Goal: Communication & Community: Answer question/provide support

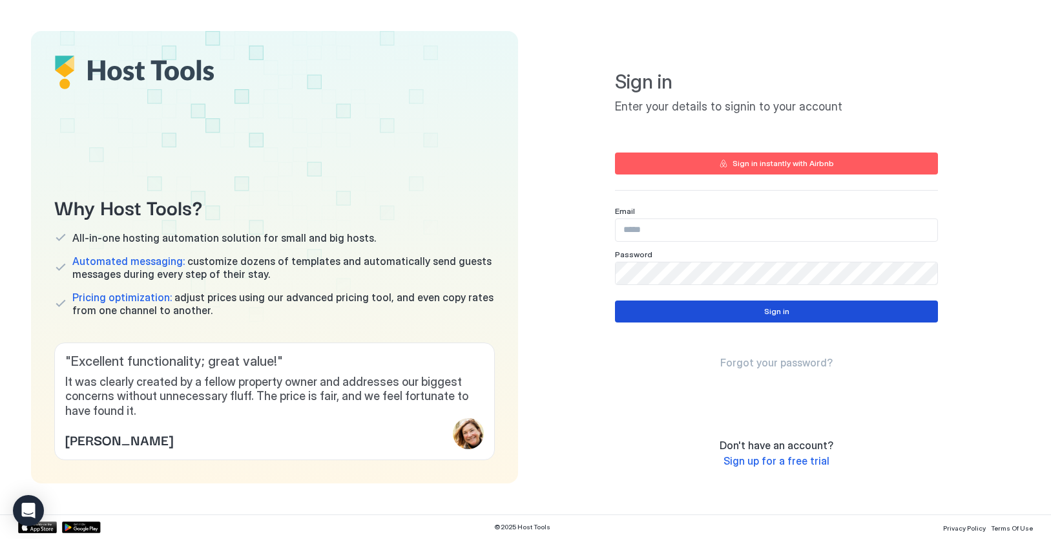
type input "**********"
click at [724, 315] on button "Sign in" at bounding box center [776, 311] width 323 height 22
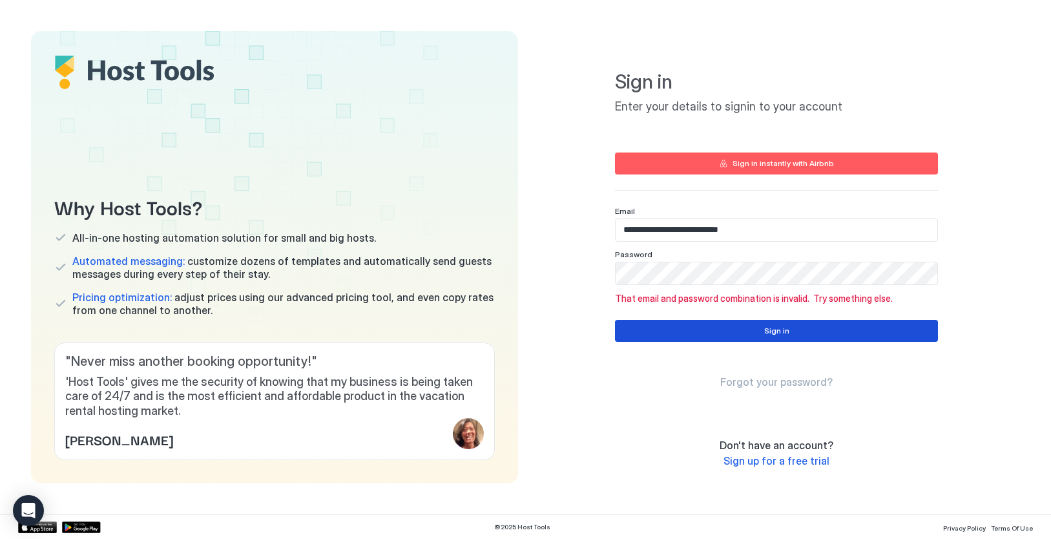
click at [738, 333] on button "Sign in" at bounding box center [776, 331] width 323 height 22
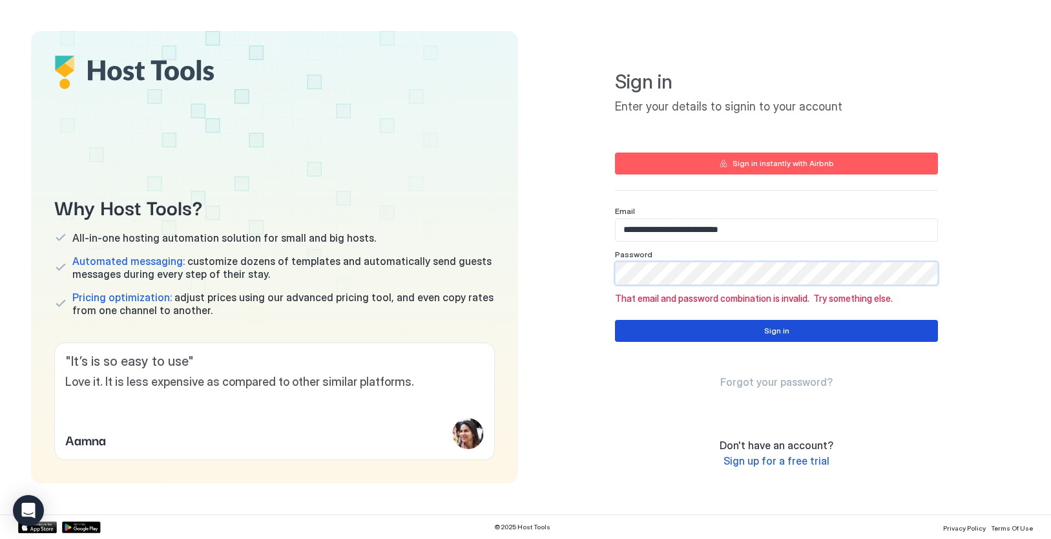
click at [707, 329] on button "Sign in" at bounding box center [776, 331] width 323 height 22
click at [600, 278] on div "**********" at bounding box center [777, 257] width 487 height 452
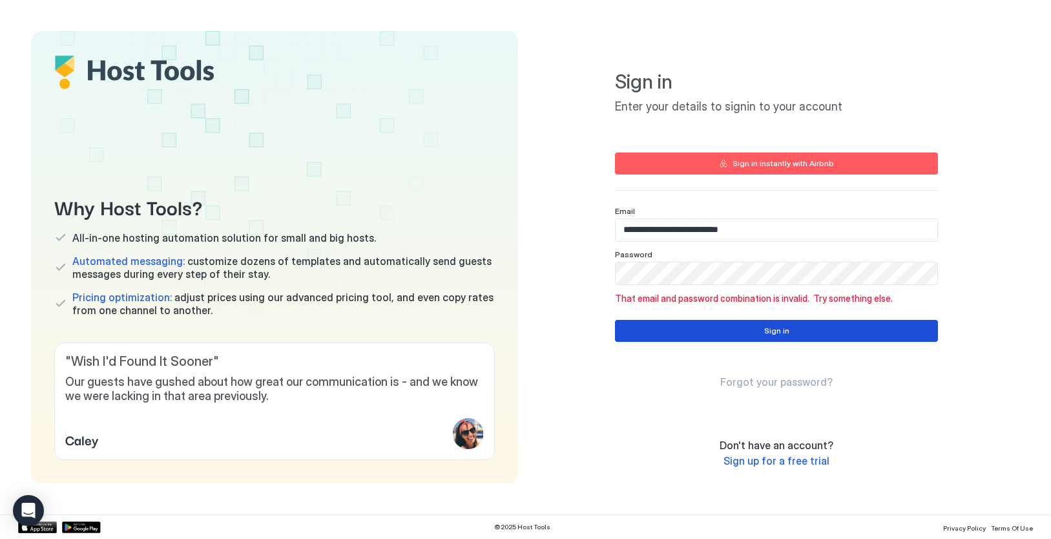
click at [744, 330] on button "Sign in" at bounding box center [776, 331] width 323 height 22
click at [609, 278] on div "**********" at bounding box center [777, 257] width 487 height 452
click at [789, 333] on button "Sign in" at bounding box center [776, 331] width 323 height 22
click at [587, 272] on div "**********" at bounding box center [777, 257] width 487 height 452
click at [774, 339] on button "Sign in" at bounding box center [776, 331] width 323 height 22
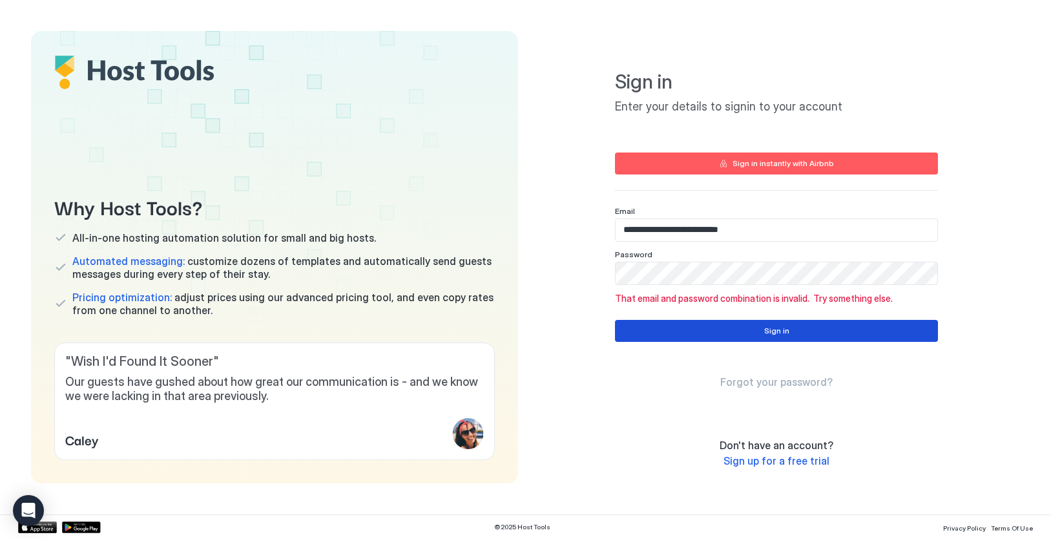
click at [758, 332] on button "Sign in" at bounding box center [776, 331] width 323 height 22
click at [777, 384] on span "Forgot your password?" at bounding box center [776, 381] width 112 height 13
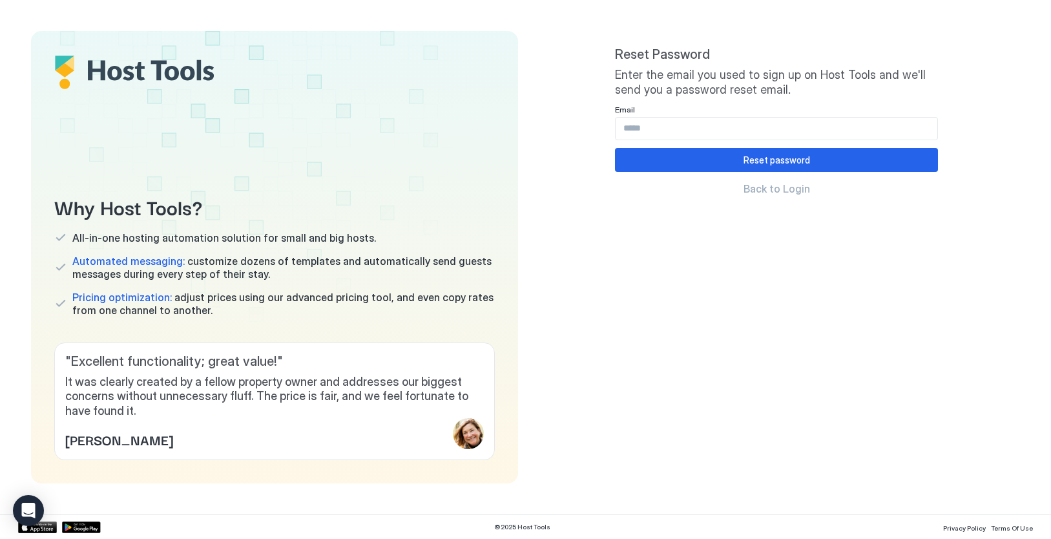
type input "**********"
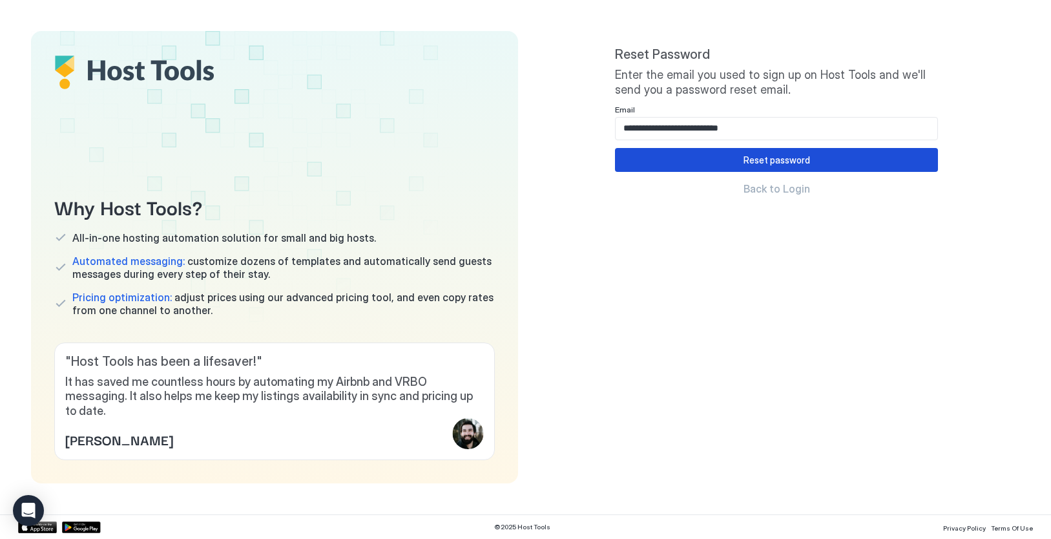
click at [758, 166] on div "Reset password" at bounding box center [777, 160] width 67 height 14
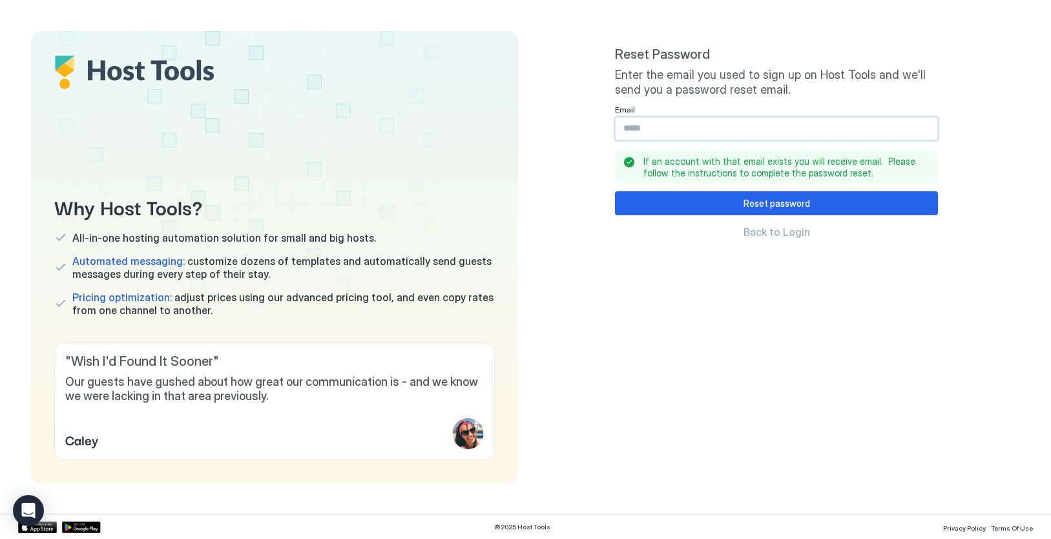
click at [654, 133] on input "Input Field" at bounding box center [777, 129] width 322 height 22
type input "**********"
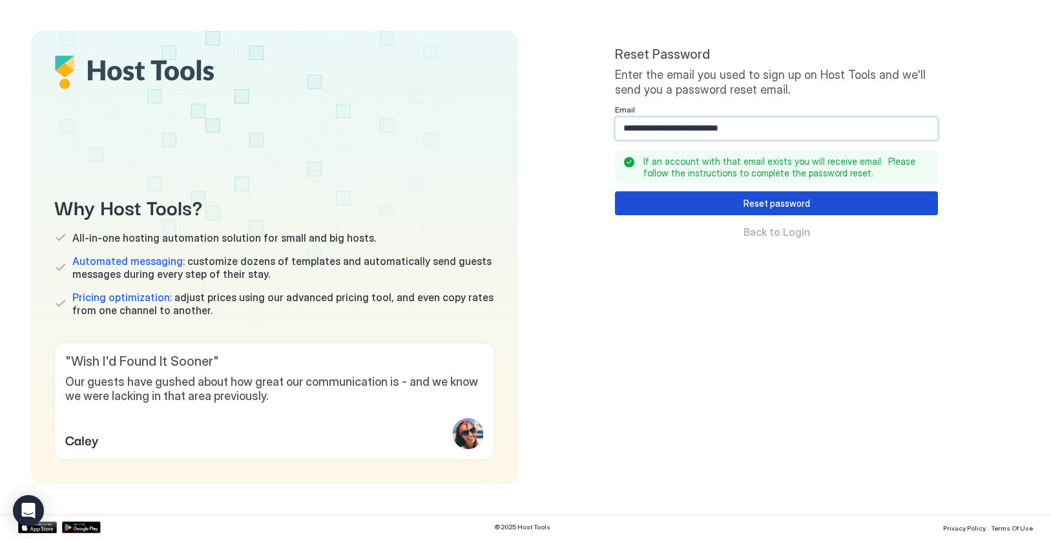
click at [720, 207] on button "Reset password" at bounding box center [776, 203] width 323 height 24
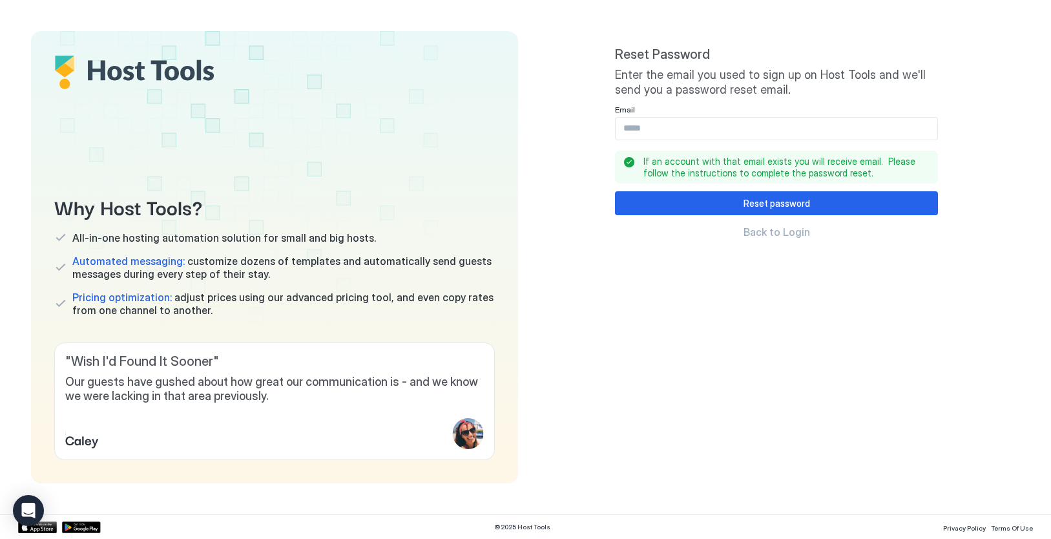
click at [644, 129] on input "Input Field" at bounding box center [777, 129] width 322 height 22
type input "**********"
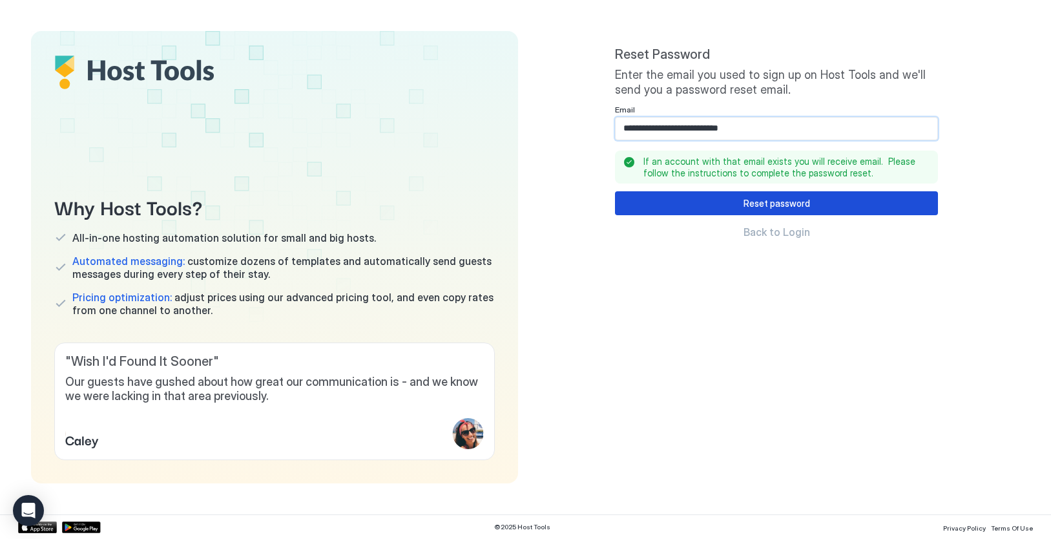
click at [752, 198] on div "Reset password" at bounding box center [777, 203] width 67 height 14
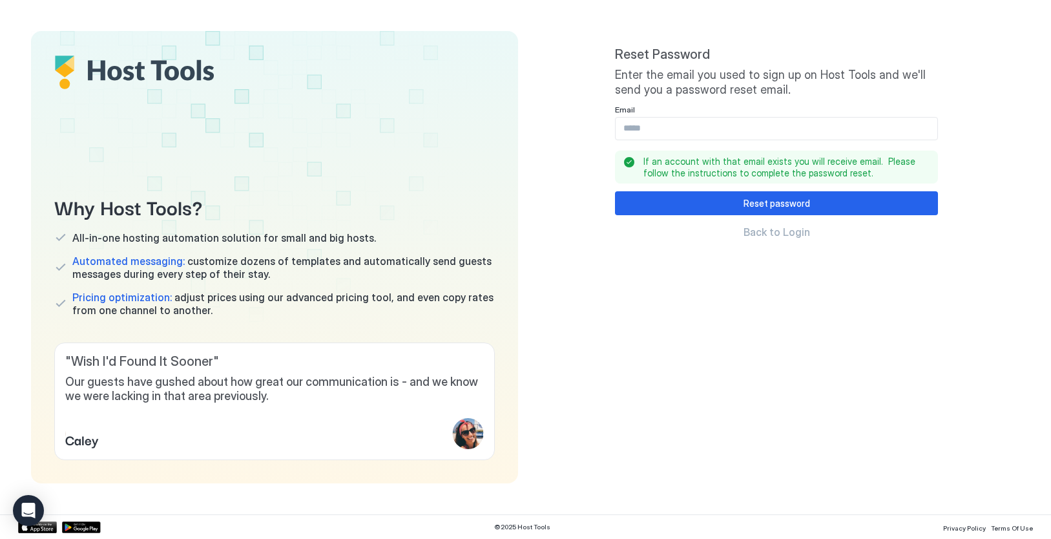
click at [776, 233] on span "Back to Login" at bounding box center [777, 231] width 67 height 13
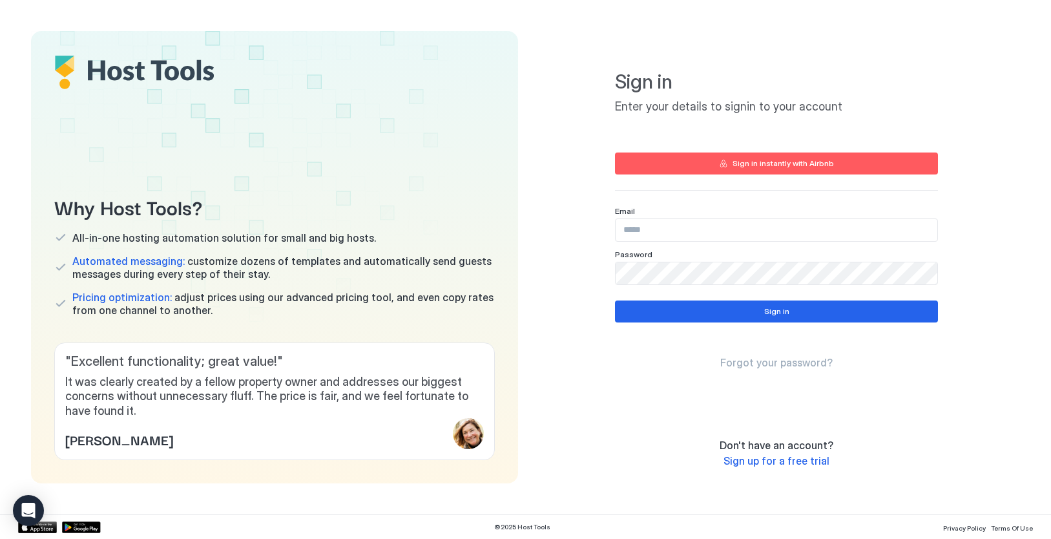
type input "**********"
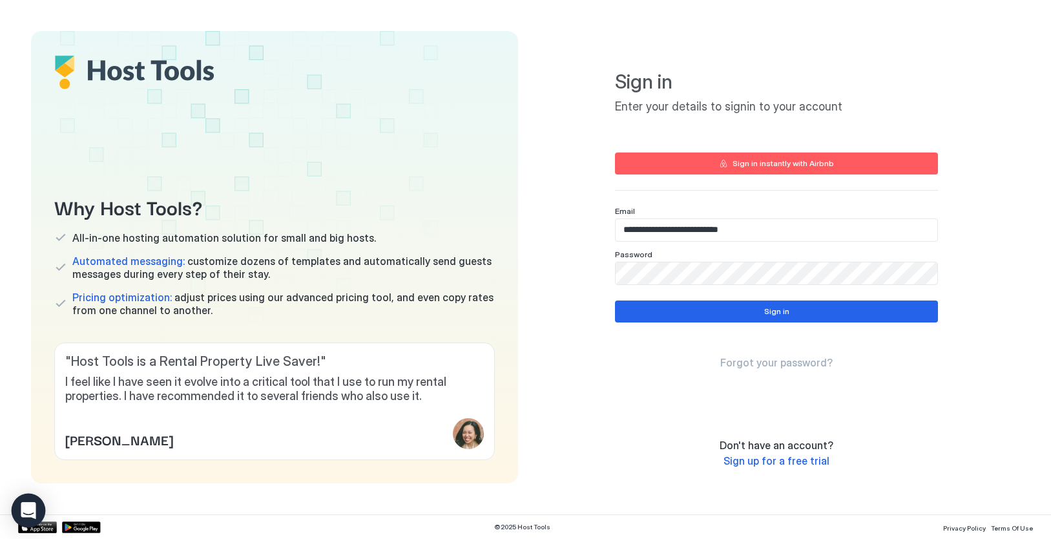
click at [28, 512] on icon "Open Intercom Messenger" at bounding box center [28, 510] width 15 height 17
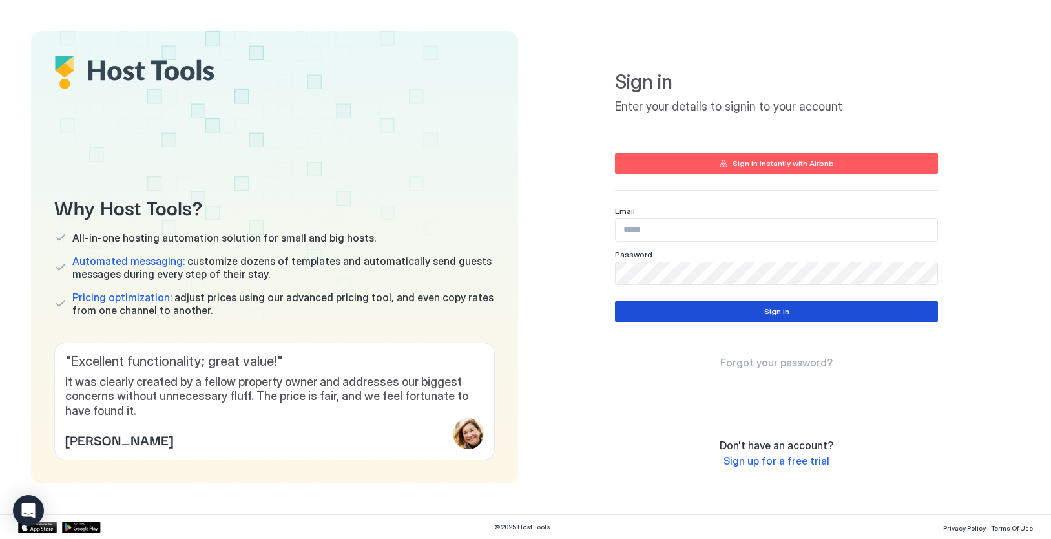
type input "**********"
click at [719, 311] on button "Sign in" at bounding box center [776, 311] width 323 height 22
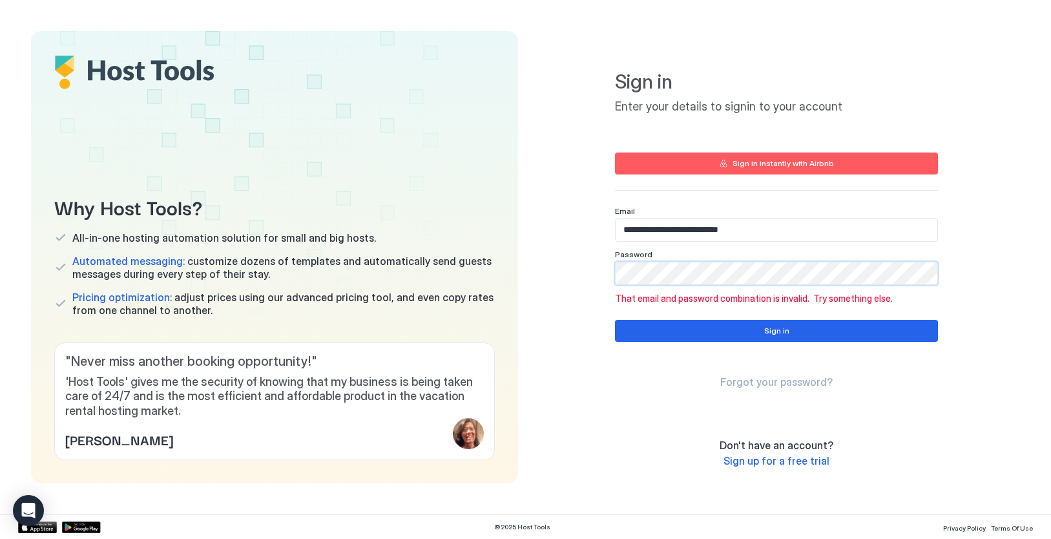
click at [598, 271] on div "**********" at bounding box center [777, 257] width 487 height 452
click at [603, 273] on div "**********" at bounding box center [777, 257] width 487 height 452
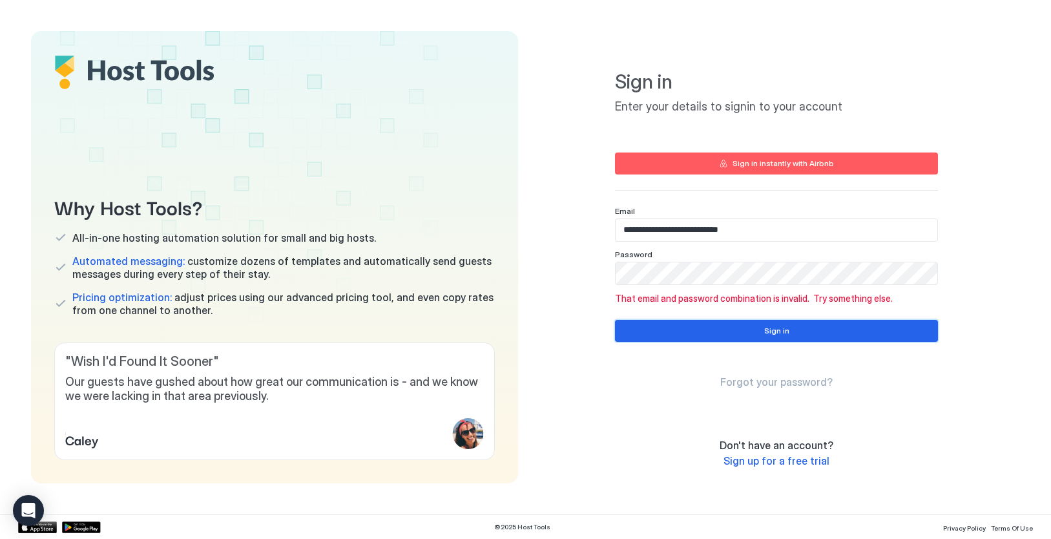
click at [804, 332] on button "Sign in" at bounding box center [776, 331] width 323 height 22
click at [705, 329] on button "Sign in" at bounding box center [776, 331] width 323 height 22
click at [576, 267] on div "**********" at bounding box center [777, 257] width 487 height 452
click at [716, 333] on button "Sign in" at bounding box center [776, 331] width 323 height 22
click at [595, 268] on div "**********" at bounding box center [777, 257] width 487 height 452
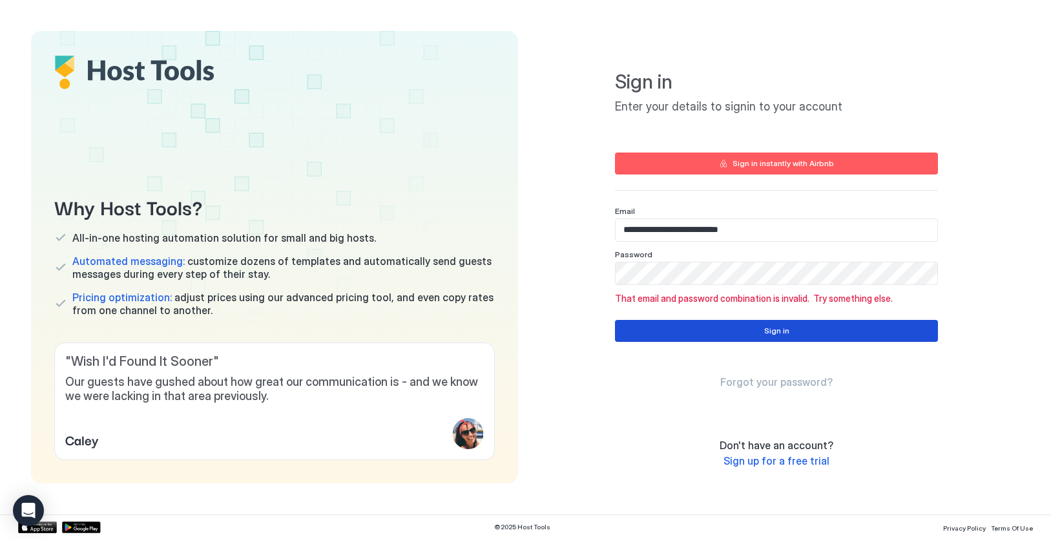
click at [745, 329] on button "Sign in" at bounding box center [776, 331] width 323 height 22
click at [605, 274] on div "**********" at bounding box center [777, 257] width 487 height 452
click at [715, 335] on button "Sign in" at bounding box center [776, 331] width 323 height 22
click at [732, 163] on button "Sign in instantly with Airbnb" at bounding box center [776, 163] width 323 height 22
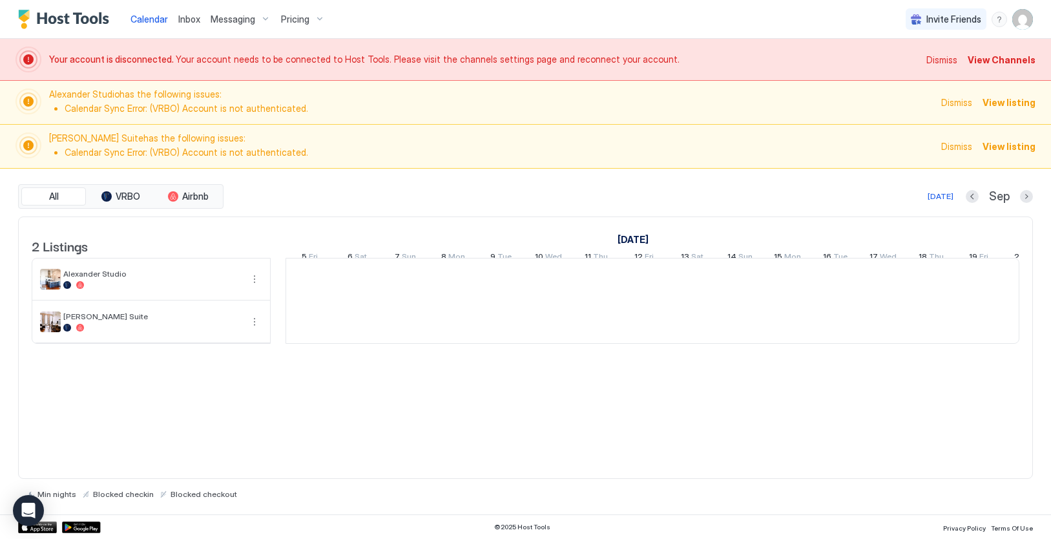
scroll to position [0, 718]
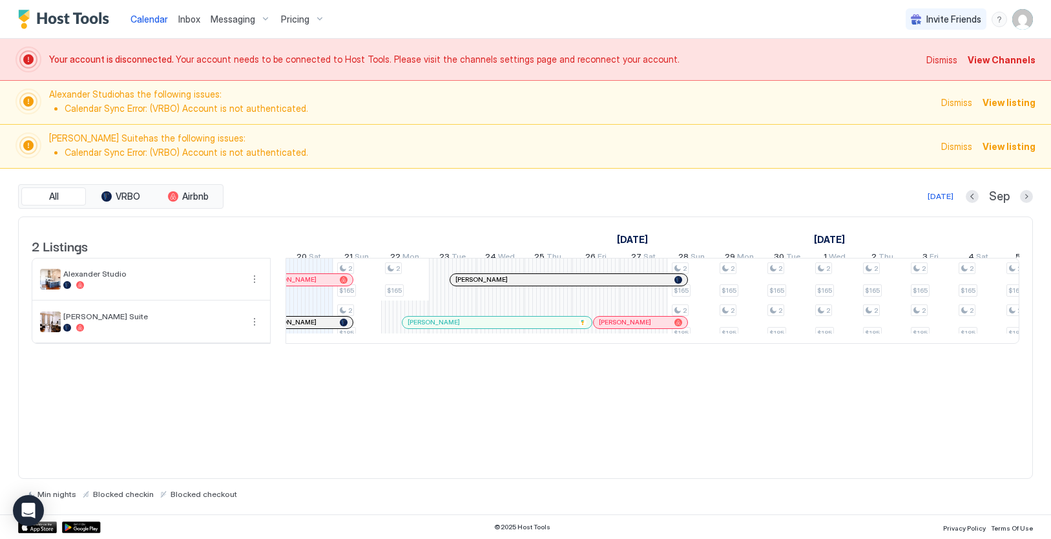
click at [1023, 105] on span "View listing" at bounding box center [1009, 103] width 53 height 14
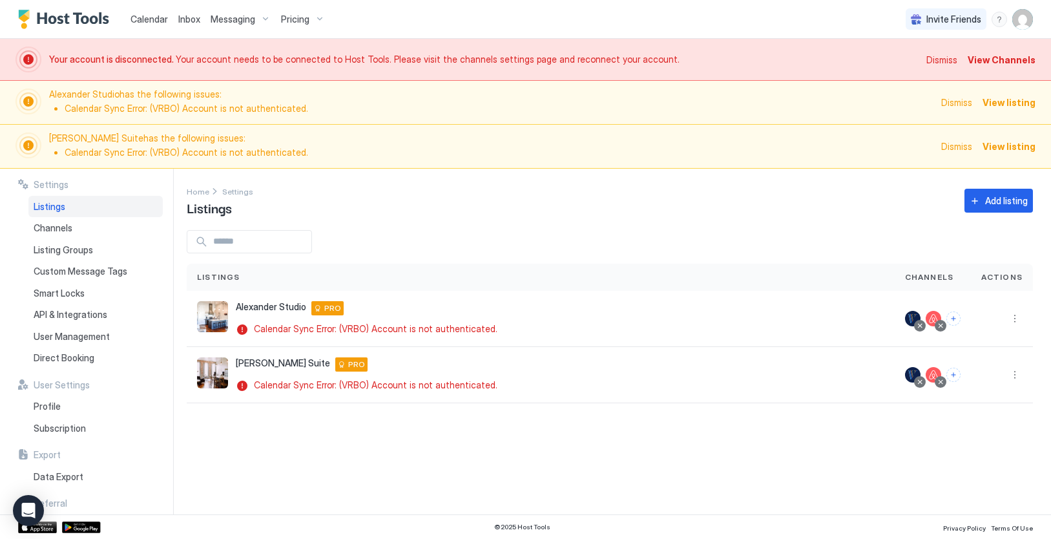
click at [989, 62] on span "View Channels" at bounding box center [1002, 60] width 68 height 14
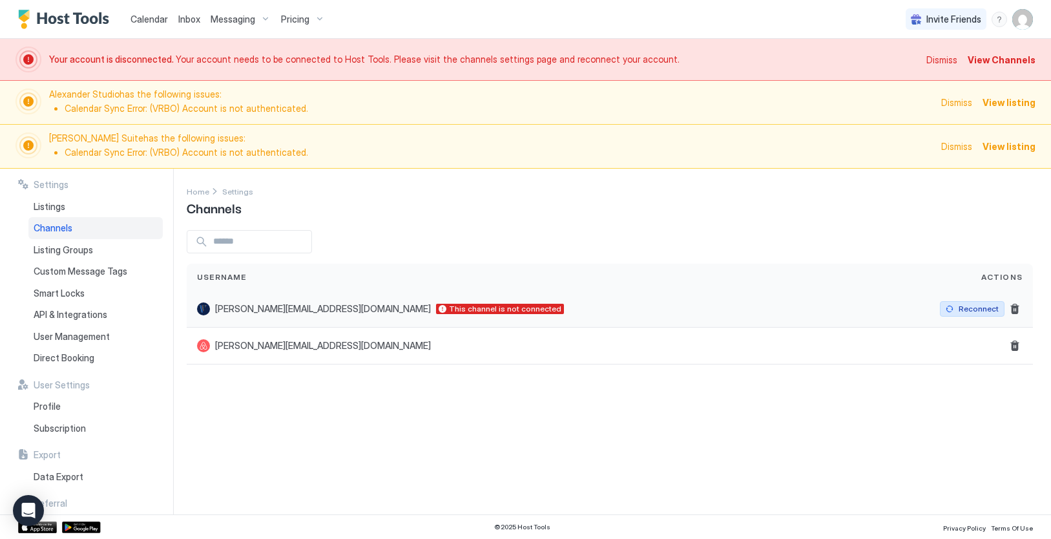
click at [975, 311] on div "Reconnect" at bounding box center [979, 309] width 40 height 12
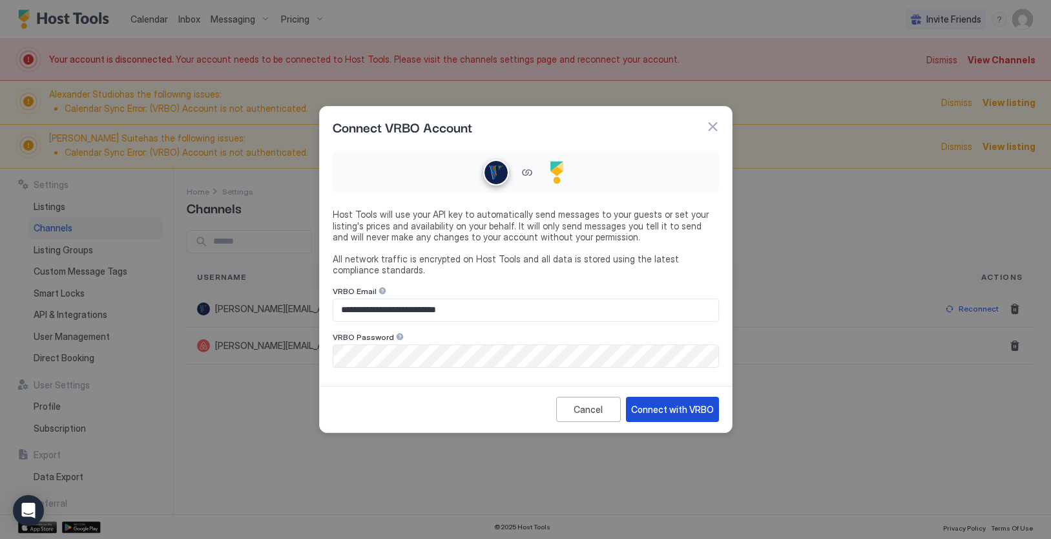
click at [660, 408] on div "Connect with VRBO" at bounding box center [672, 410] width 83 height 14
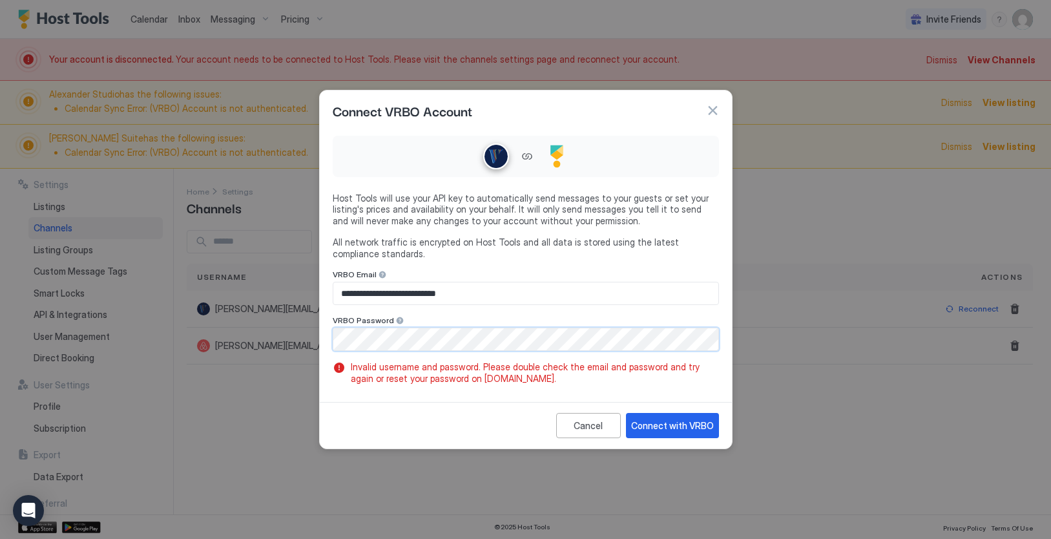
click at [309, 342] on div "**********" at bounding box center [525, 269] width 1051 height 539
click at [680, 432] on button "Connect with VRBO" at bounding box center [672, 425] width 93 height 25
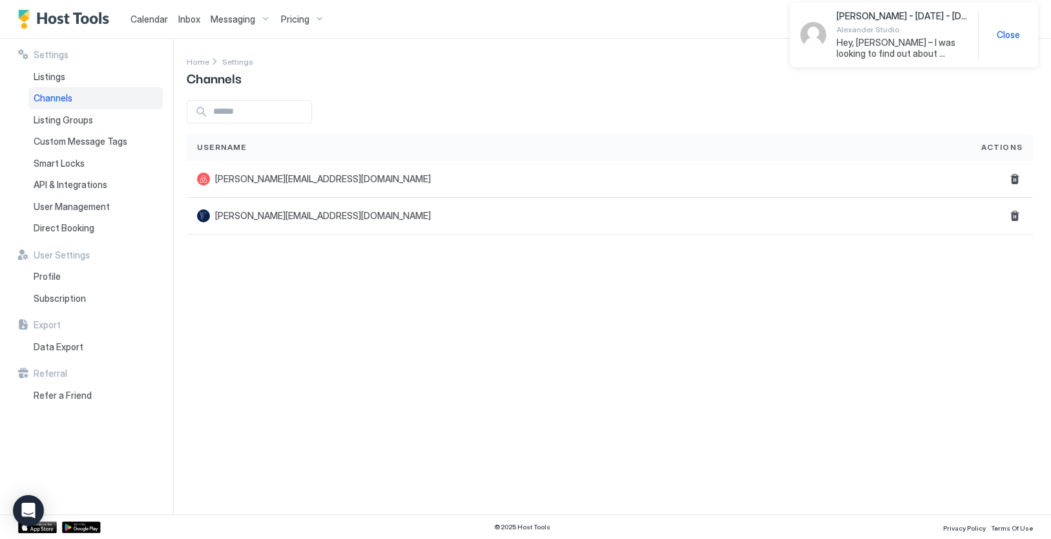
click at [1010, 37] on span "Close" at bounding box center [1008, 35] width 23 height 12
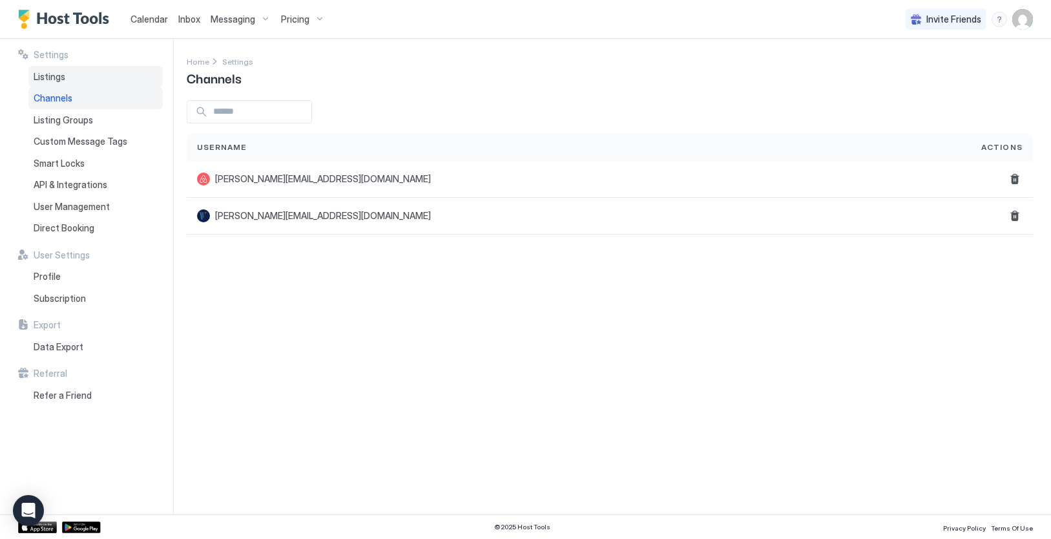
click at [50, 78] on span "Listings" at bounding box center [50, 77] width 32 height 12
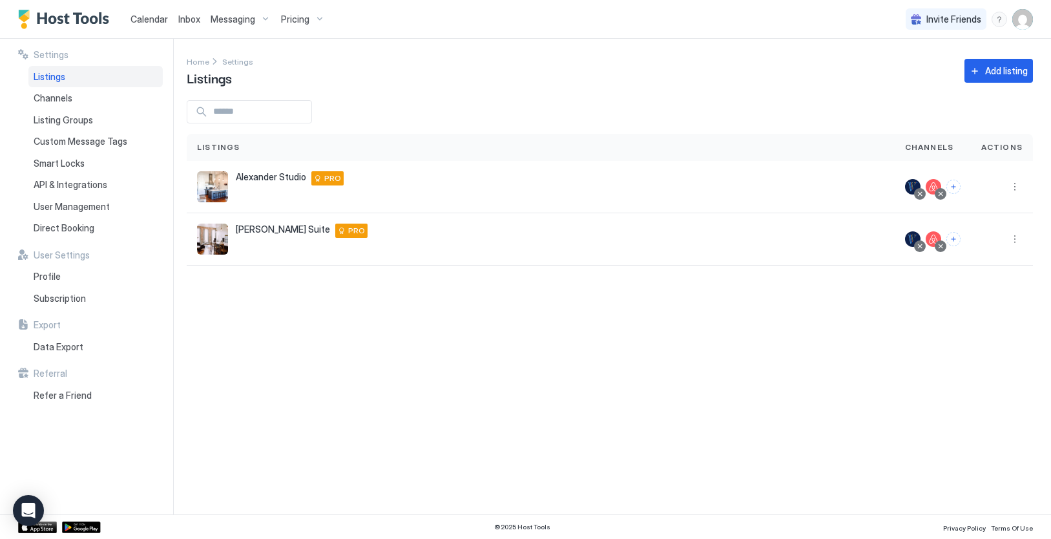
click at [150, 15] on span "Calendar" at bounding box center [149, 19] width 37 height 11
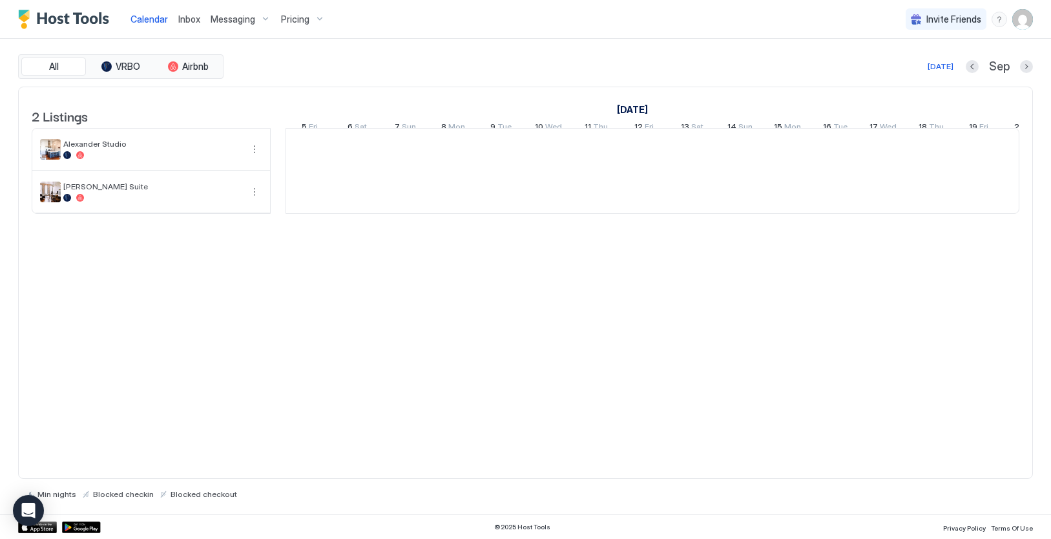
scroll to position [0, 718]
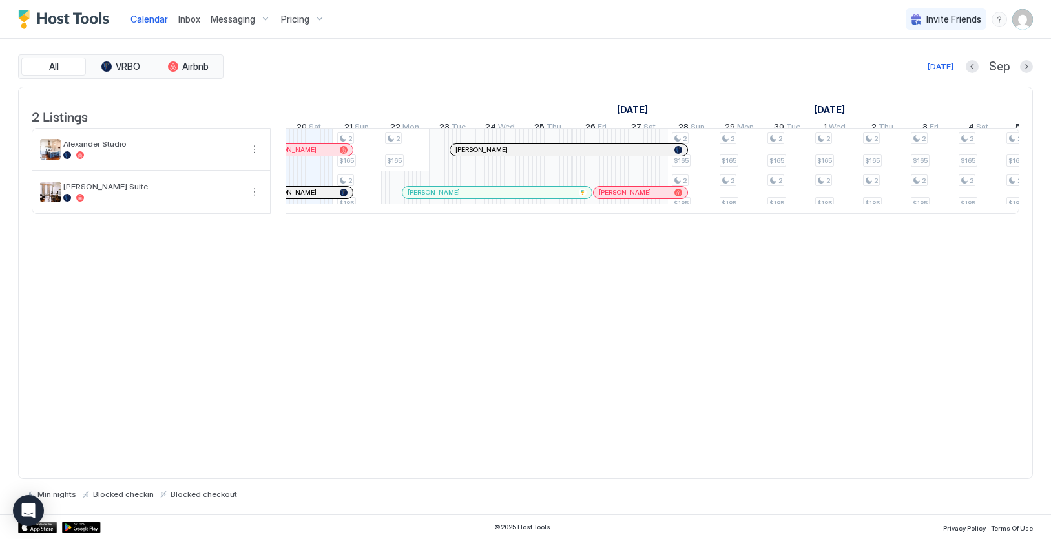
click at [236, 17] on span "Messaging" at bounding box center [233, 20] width 45 height 12
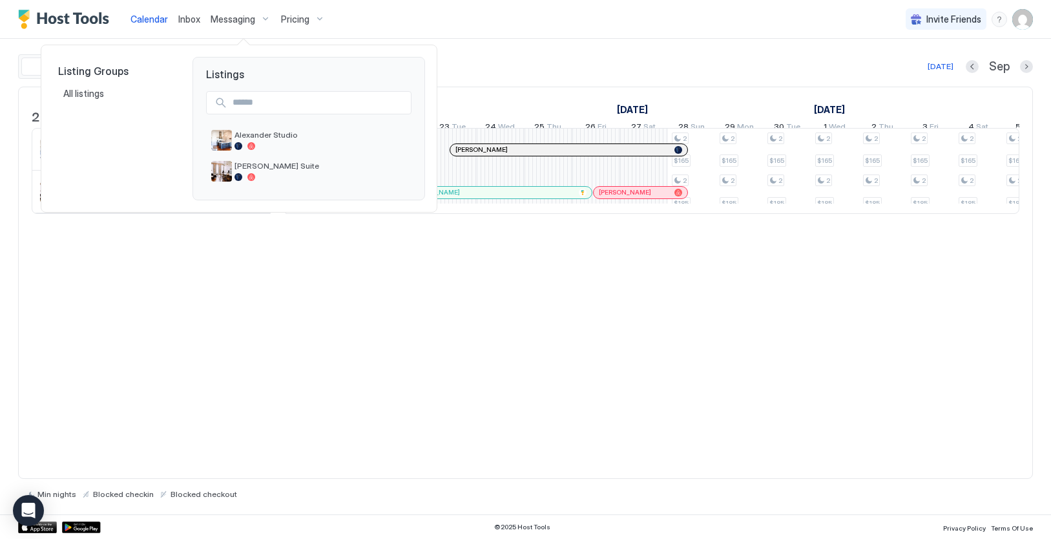
click at [240, 25] on div at bounding box center [525, 269] width 1051 height 539
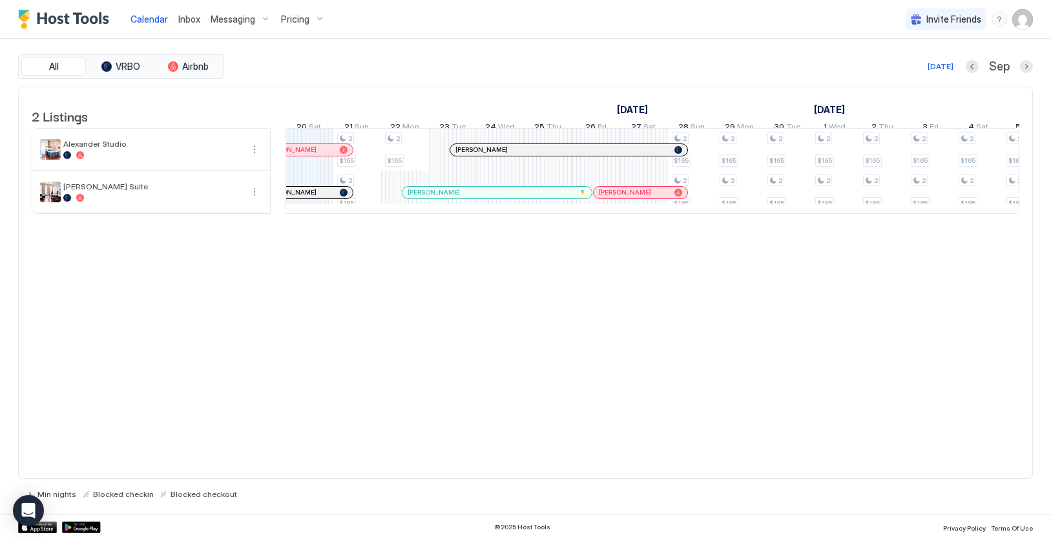
click at [258, 21] on div "Messaging" at bounding box center [240, 19] width 70 height 22
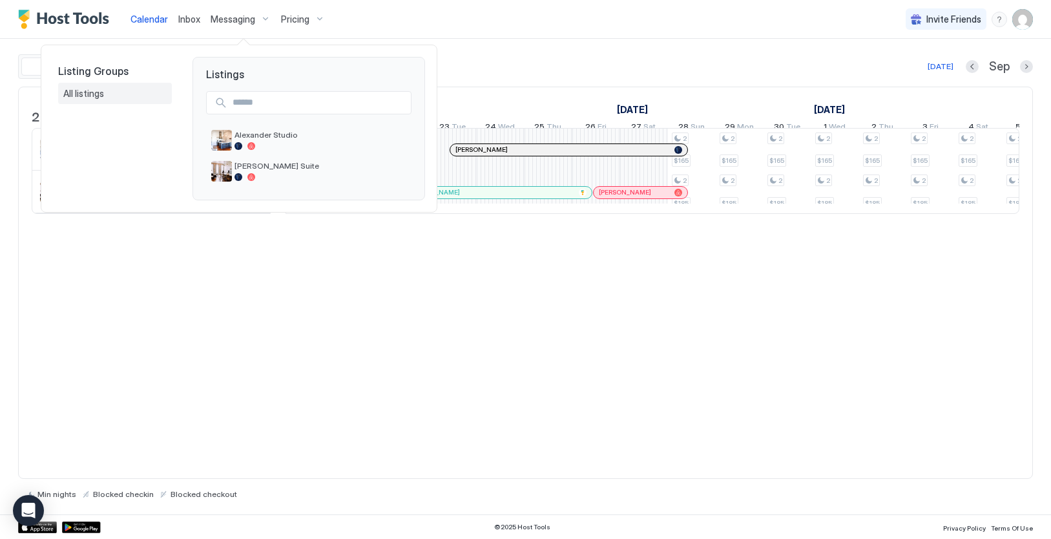
click at [77, 96] on span "All listings" at bounding box center [84, 94] width 43 height 12
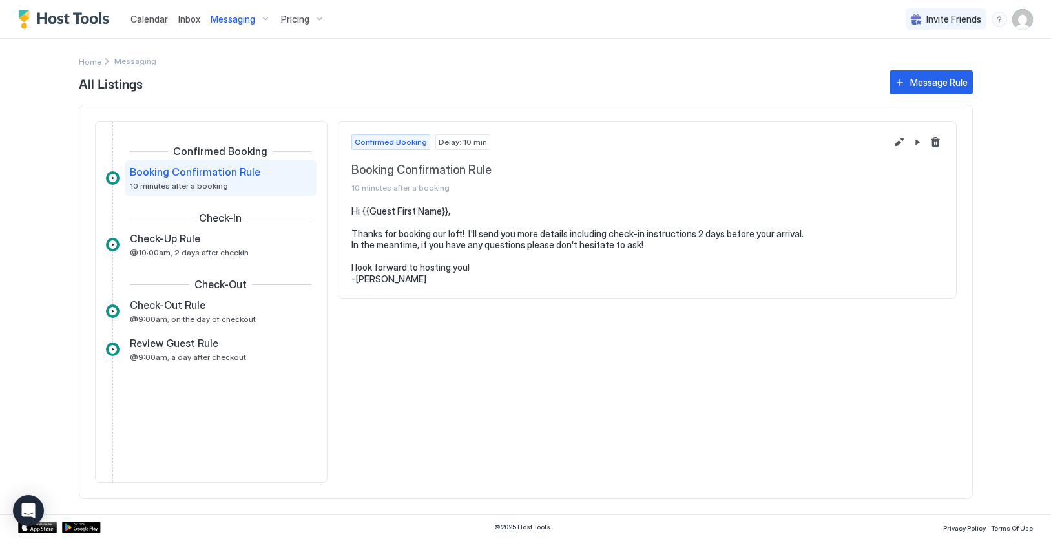
click at [183, 20] on span "Inbox" at bounding box center [189, 19] width 22 height 11
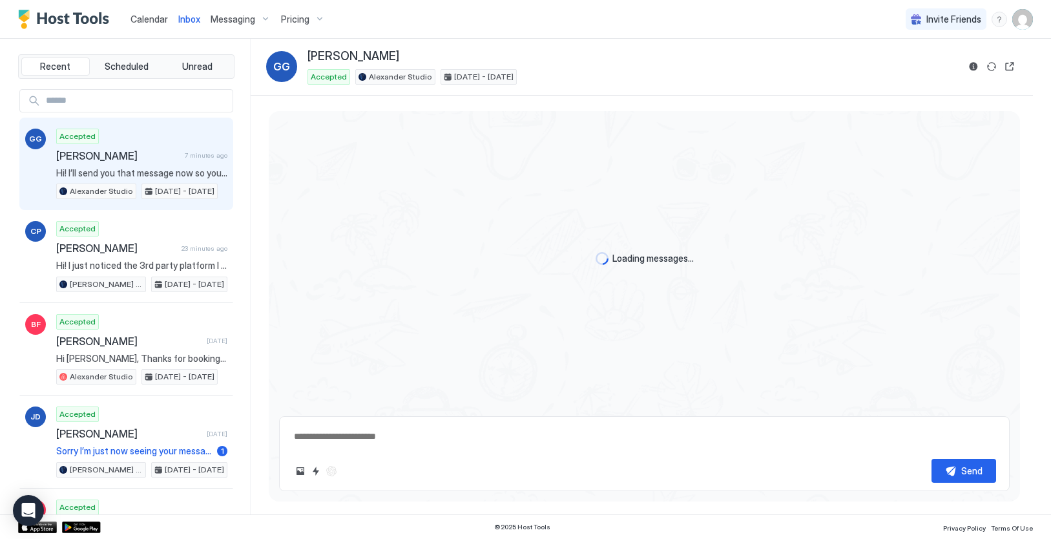
scroll to position [216, 0]
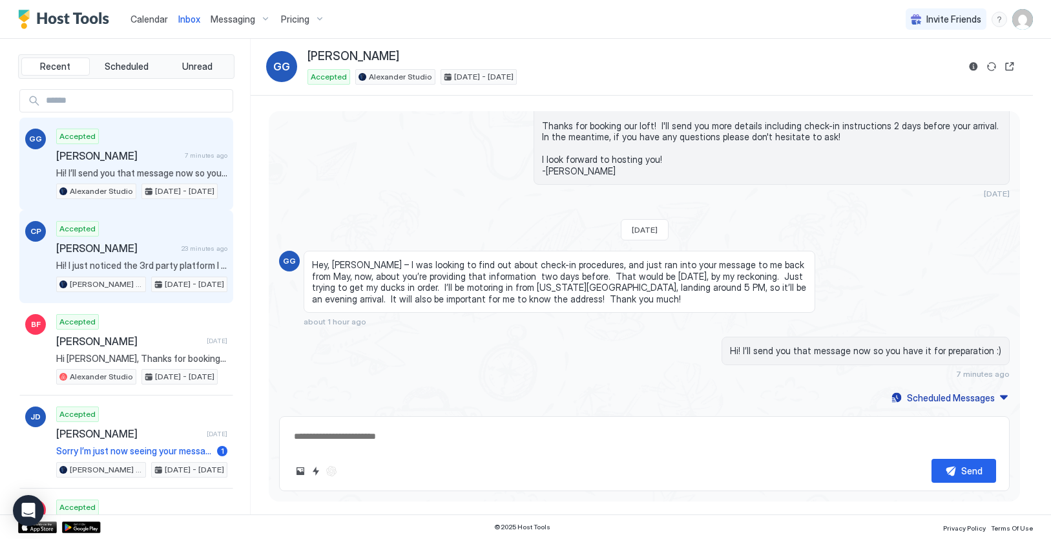
click at [152, 251] on span "[PERSON_NAME]" at bounding box center [116, 248] width 120 height 13
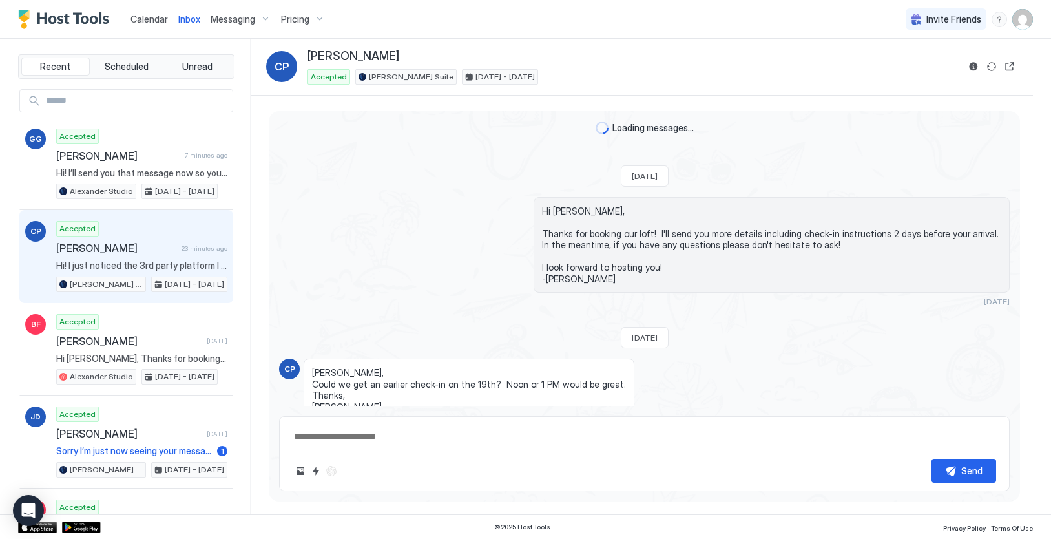
scroll to position [768, 0]
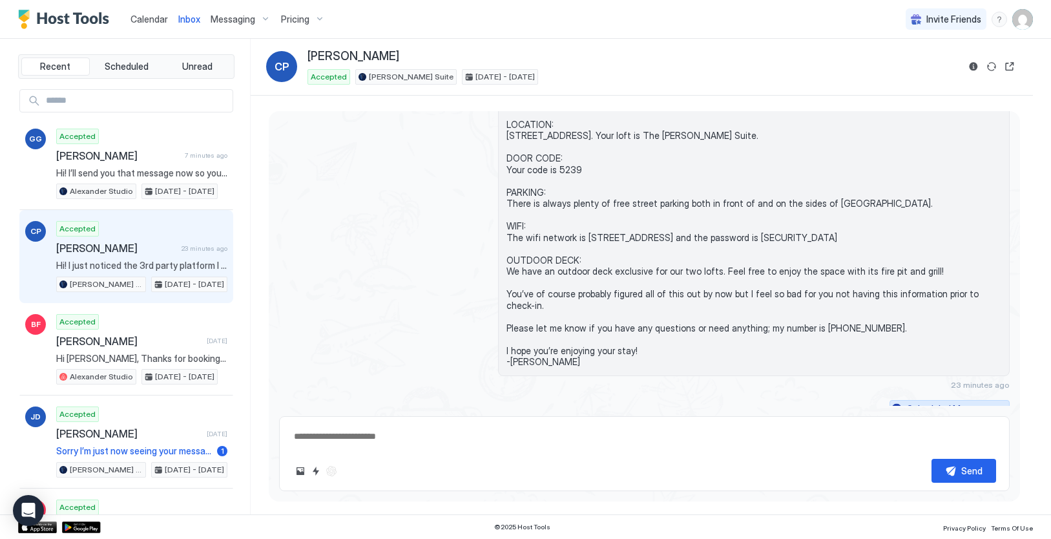
click at [989, 400] on button "Scheduled Messages" at bounding box center [950, 408] width 120 height 17
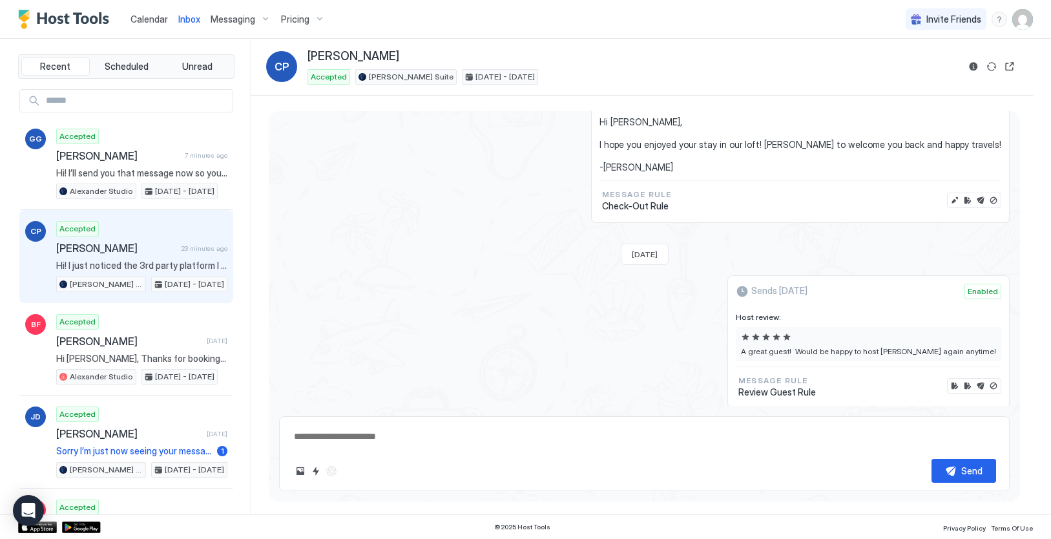
scroll to position [1142, 0]
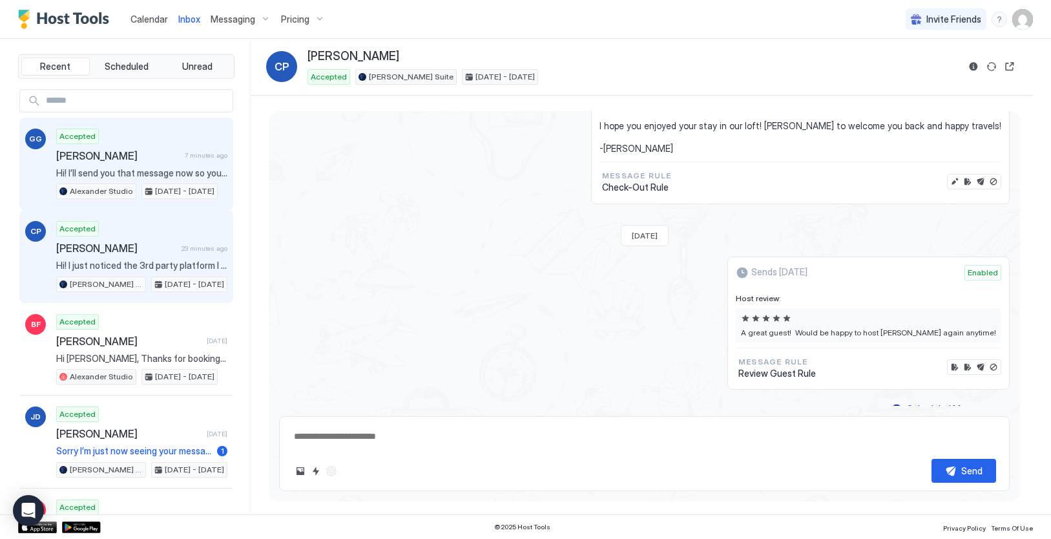
click at [135, 162] on div "Accepted Gary Gaub 7 minutes ago Hi! I’ll send you that message now so you have…" at bounding box center [141, 164] width 171 height 71
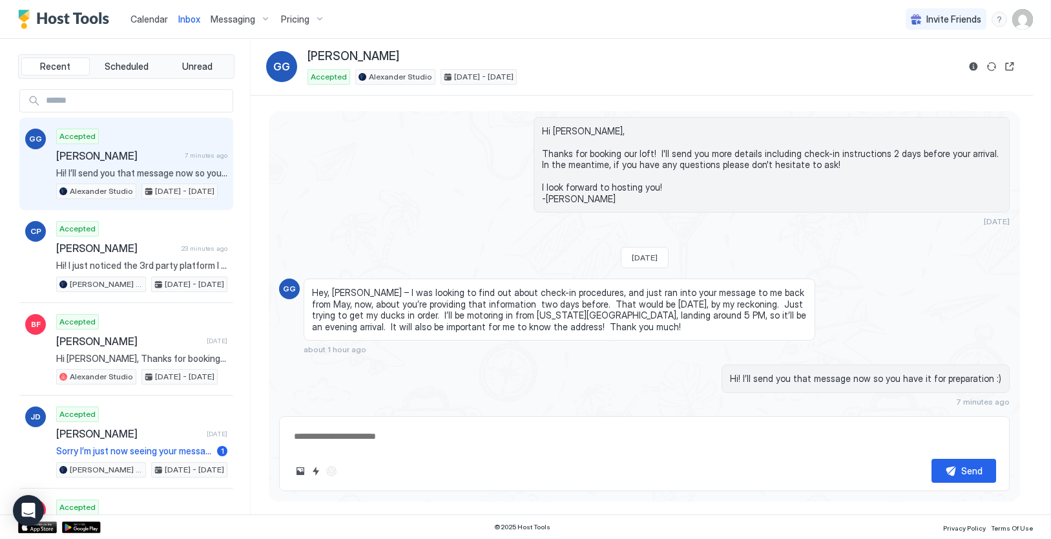
type textarea "*"
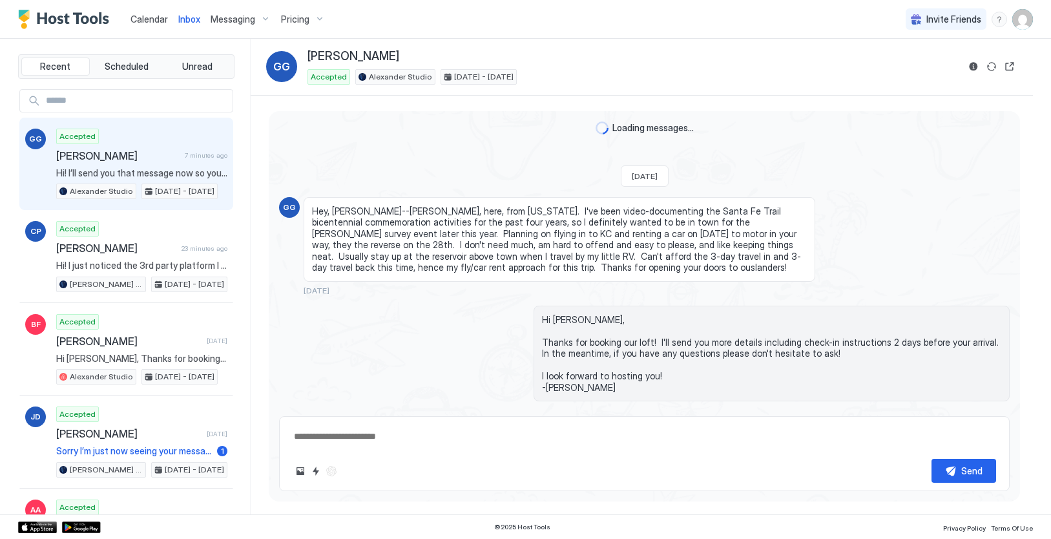
scroll to position [216, 0]
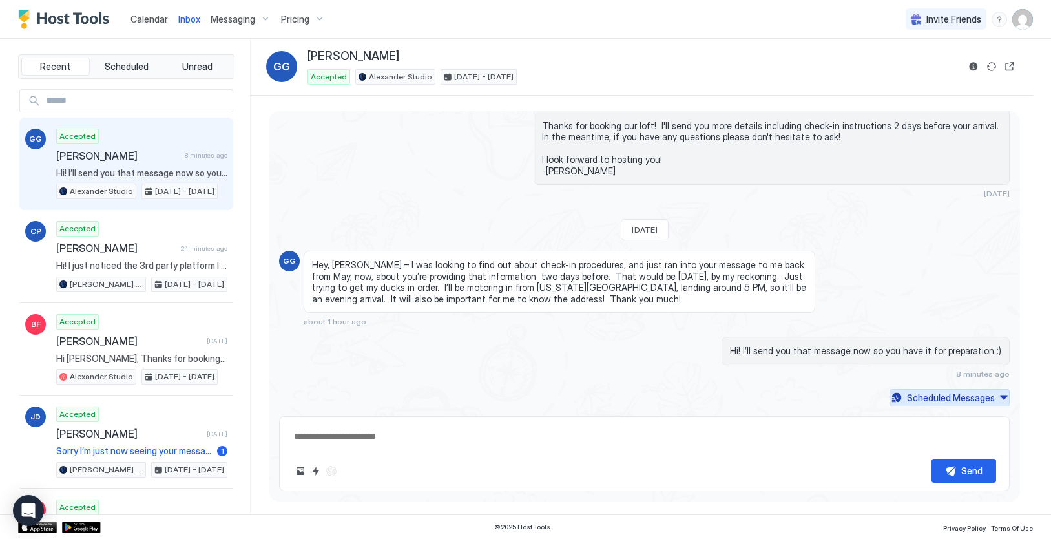
click at [994, 399] on button "Scheduled Messages" at bounding box center [950, 397] width 120 height 17
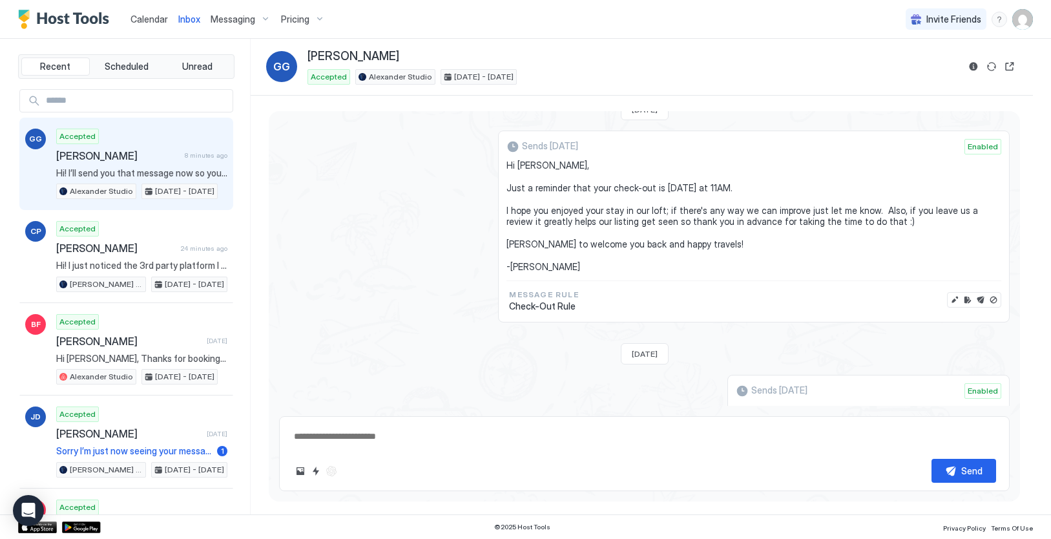
scroll to position [857, 0]
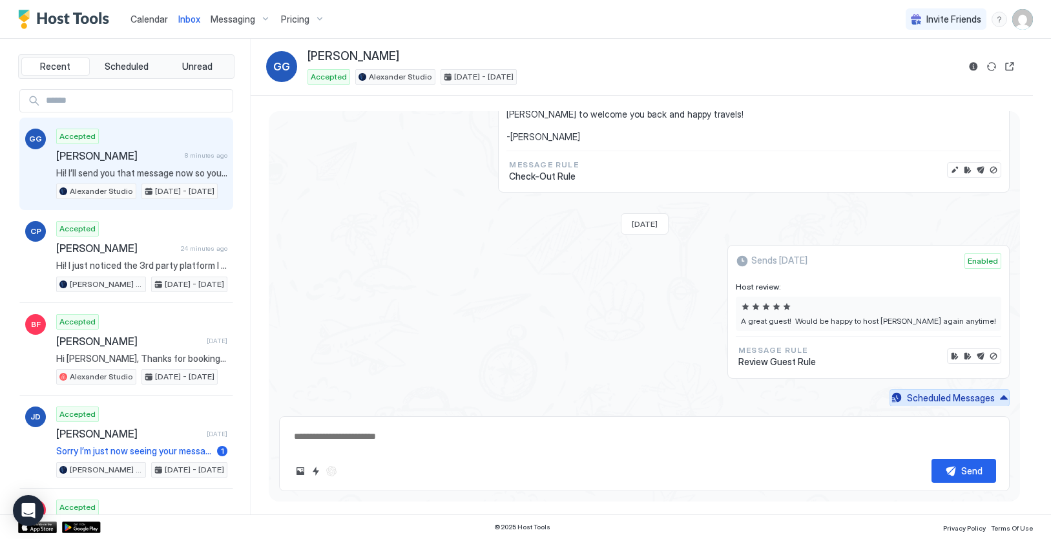
click at [996, 397] on button "Scheduled Messages" at bounding box center [950, 397] width 120 height 17
type textarea "*"
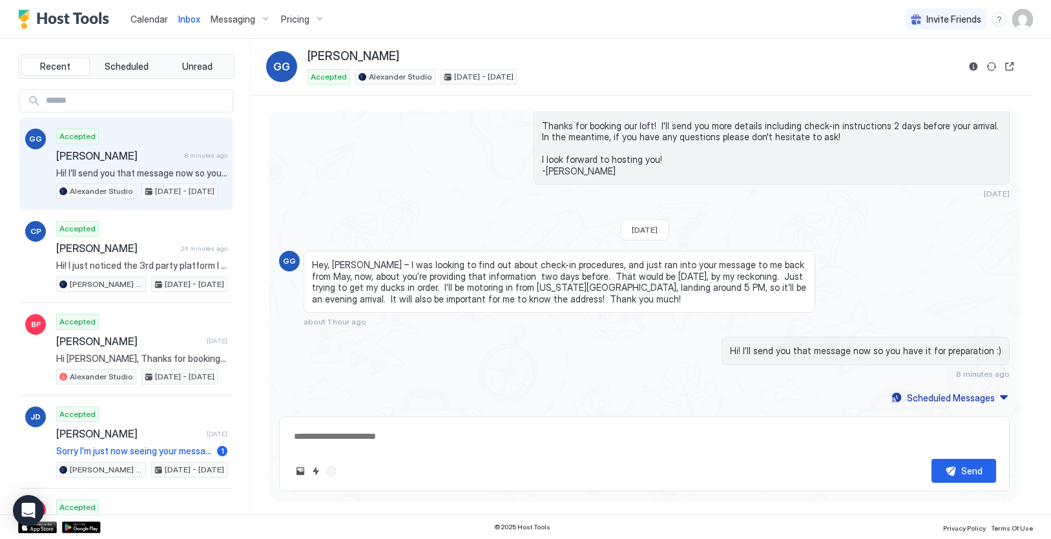
click at [152, 12] on link "Calendar" at bounding box center [149, 19] width 37 height 14
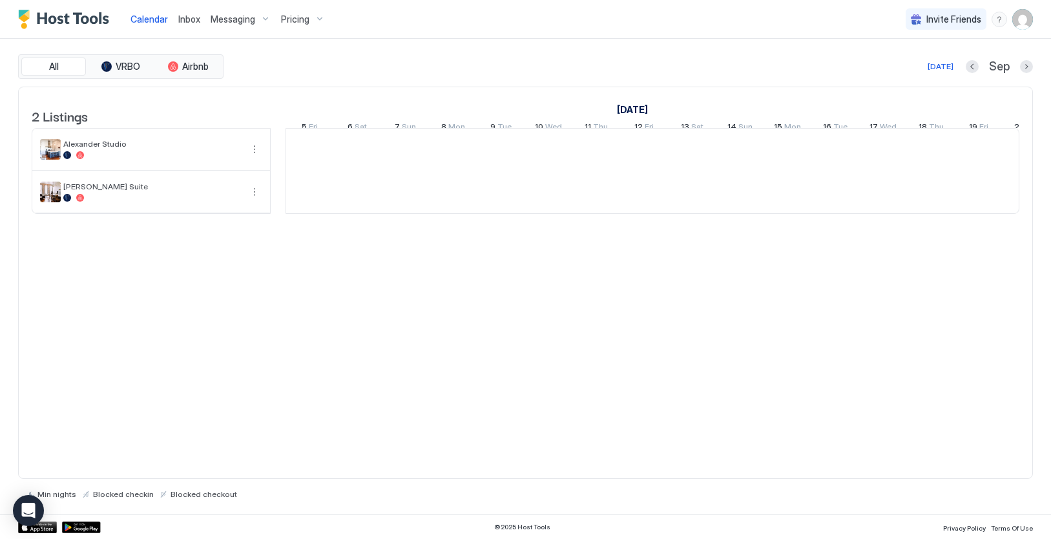
scroll to position [0, 718]
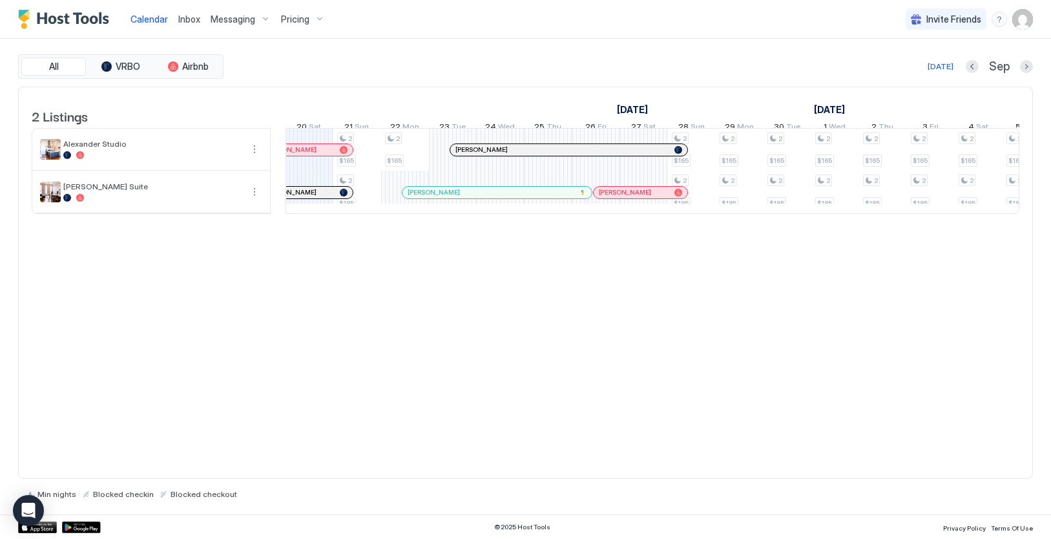
click at [72, 17] on img "Host Tools Logo" at bounding box center [66, 19] width 97 height 19
click at [1023, 21] on img "User profile" at bounding box center [1022, 19] width 21 height 21
click at [917, 72] on span "Settings" at bounding box center [906, 73] width 35 height 12
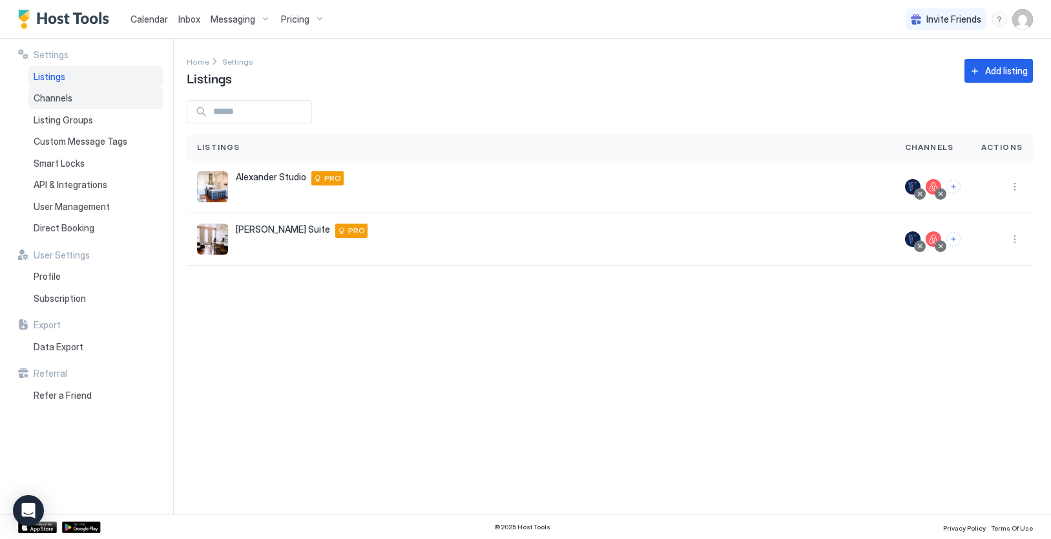
click at [84, 99] on div "Channels" at bounding box center [95, 98] width 134 height 22
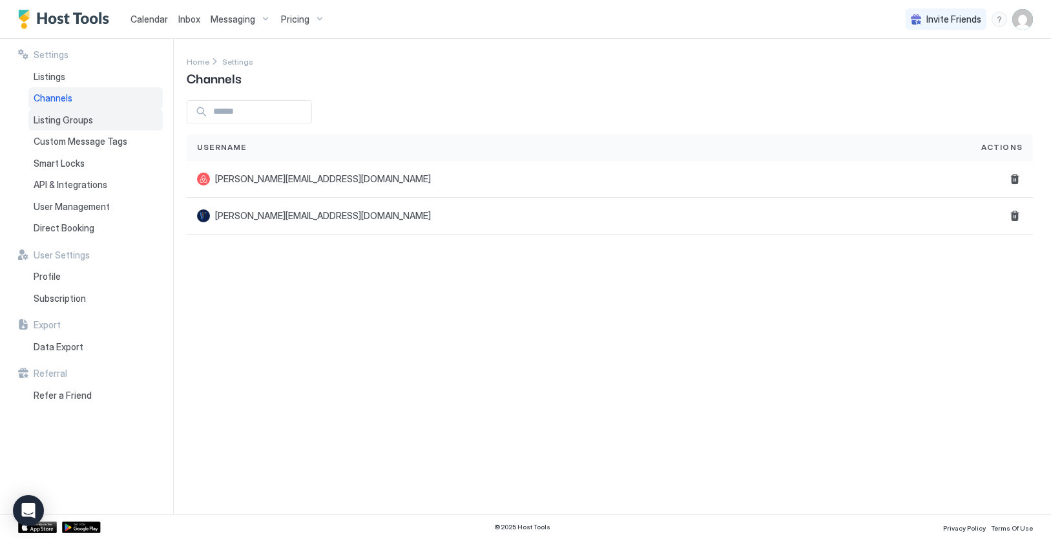
click at [72, 118] on span "Listing Groups" at bounding box center [63, 120] width 59 height 12
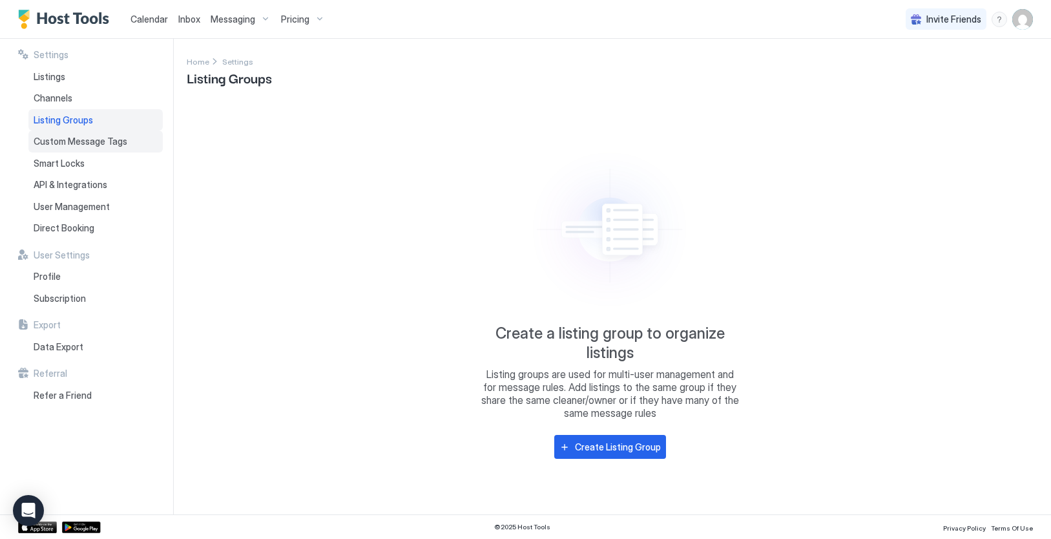
click at [68, 146] on span "Custom Message Tags" at bounding box center [81, 142] width 94 height 12
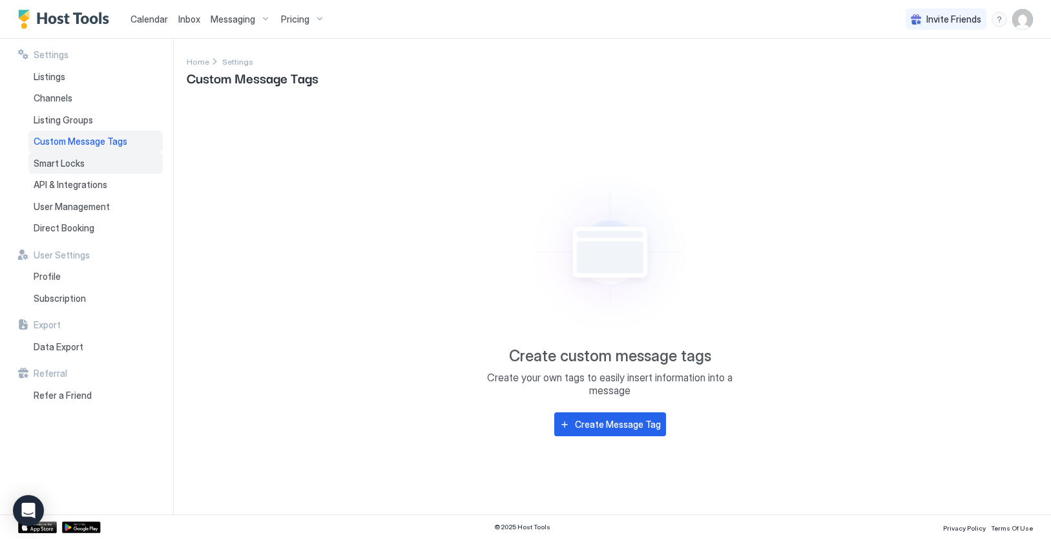
click at [63, 173] on div "Smart Locks" at bounding box center [95, 163] width 134 height 22
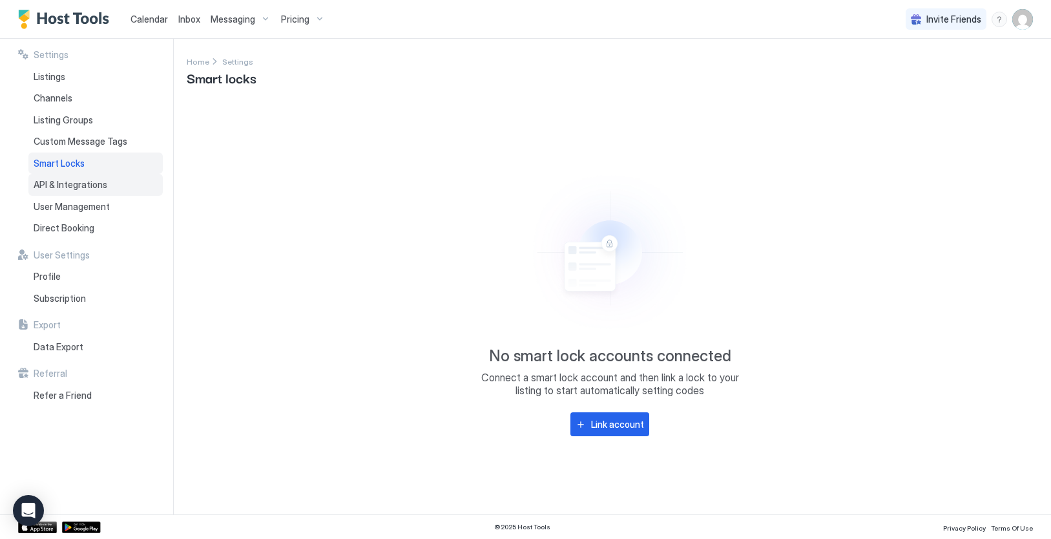
click at [70, 186] on span "API & Integrations" at bounding box center [71, 185] width 74 height 12
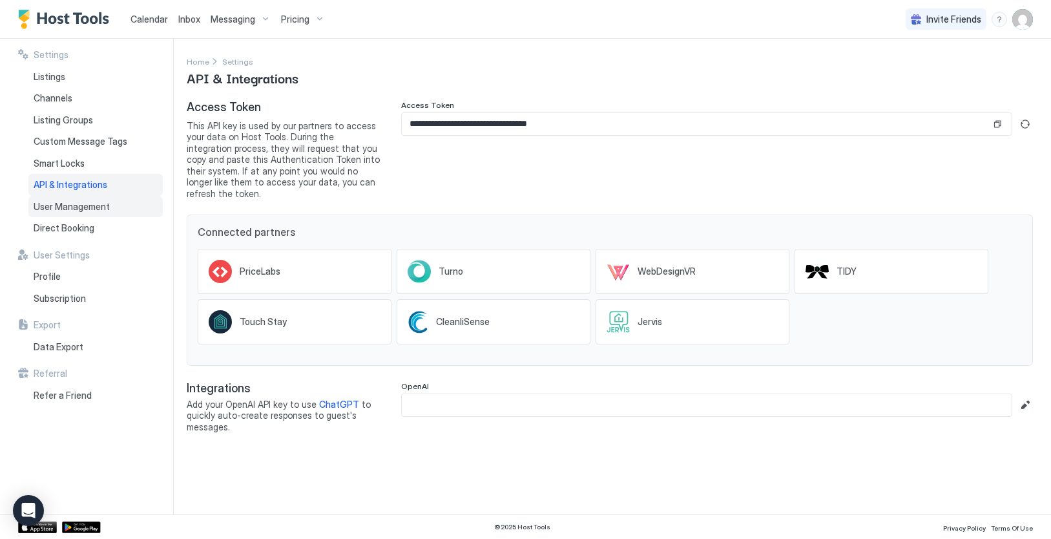
click at [70, 204] on span "User Management" at bounding box center [72, 207] width 76 height 12
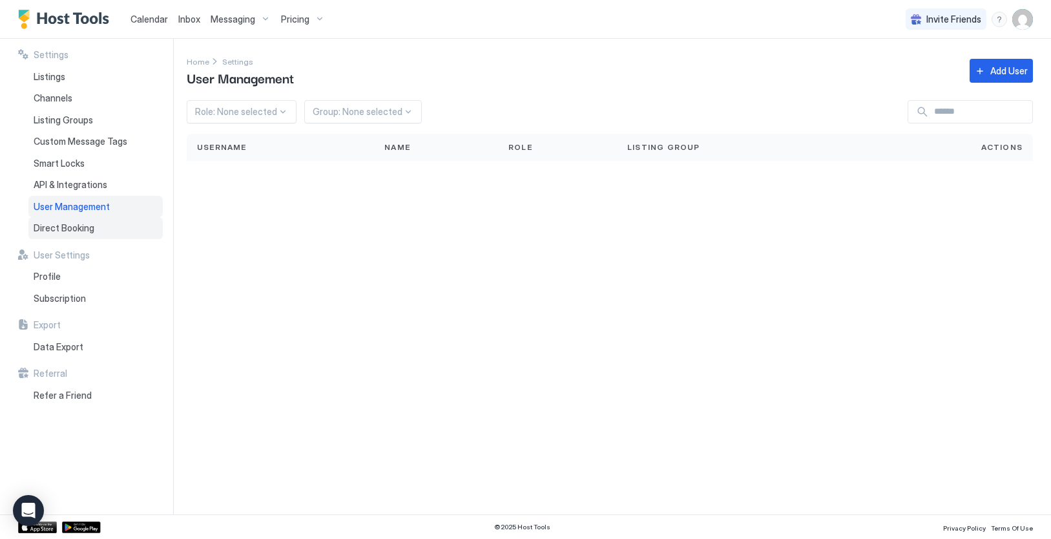
click at [80, 231] on span "Direct Booking" at bounding box center [64, 228] width 61 height 12
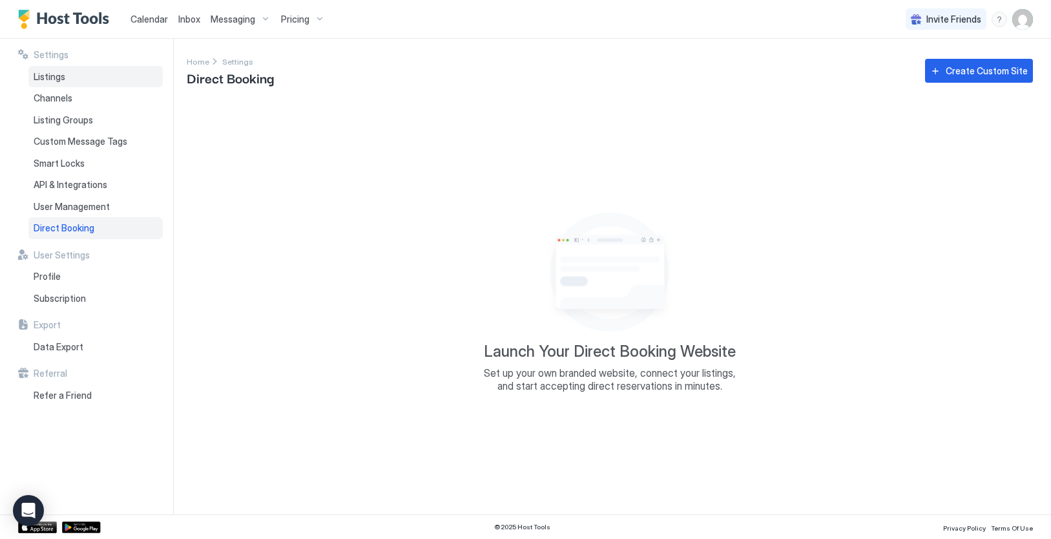
click at [47, 76] on span "Listings" at bounding box center [50, 77] width 32 height 12
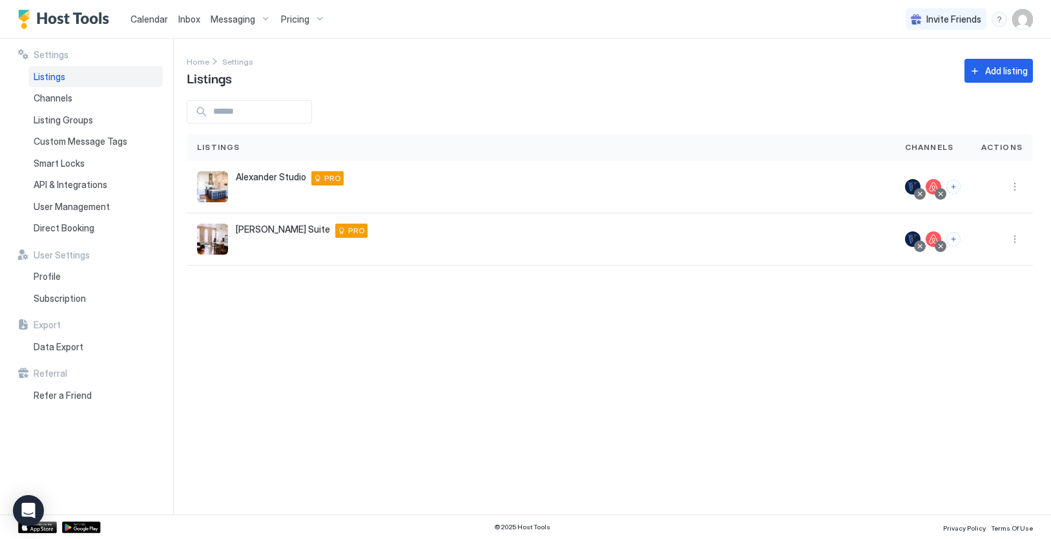
click at [186, 21] on span "Inbox" at bounding box center [189, 19] width 22 height 11
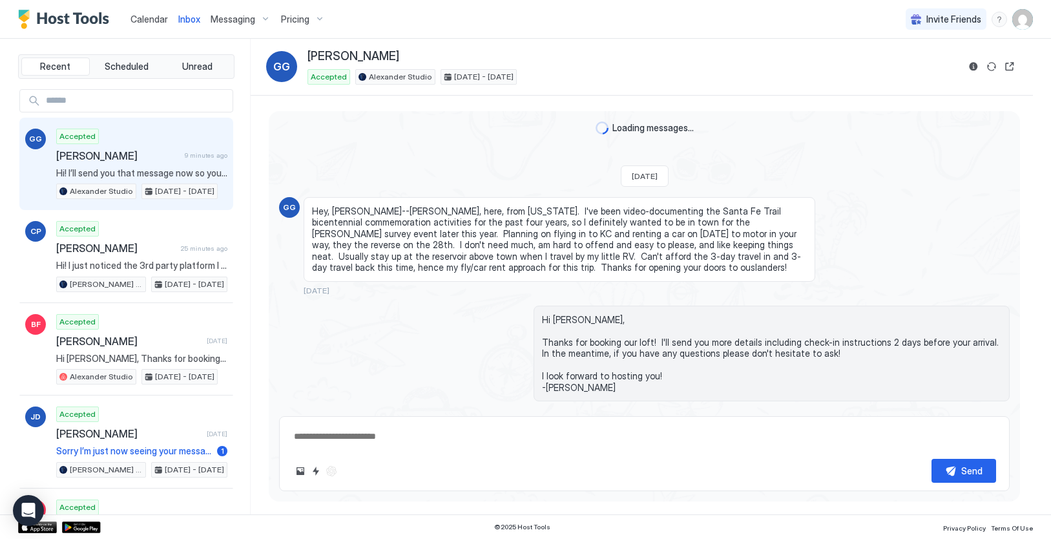
scroll to position [216, 0]
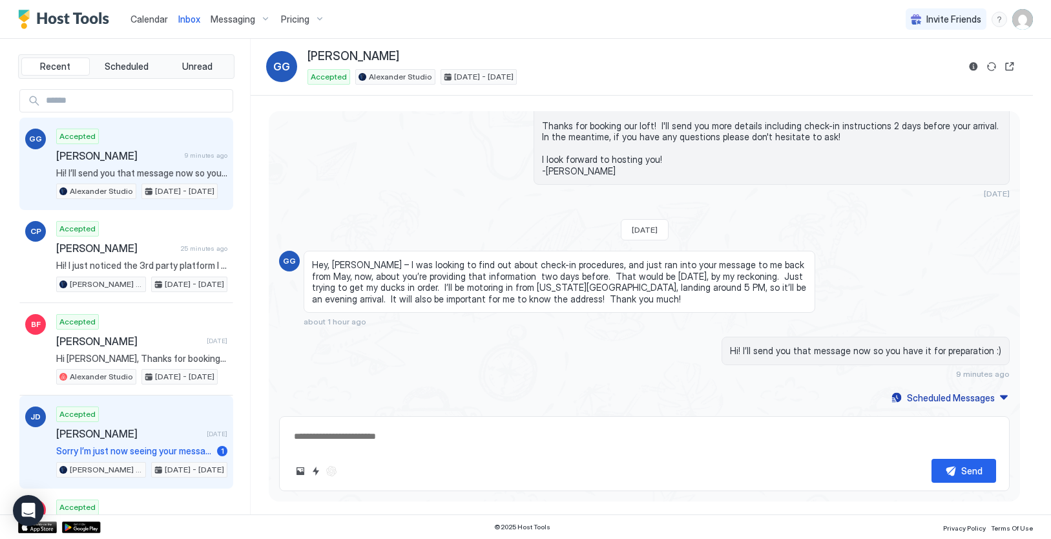
click at [141, 433] on span "[PERSON_NAME]" at bounding box center [128, 433] width 145 height 13
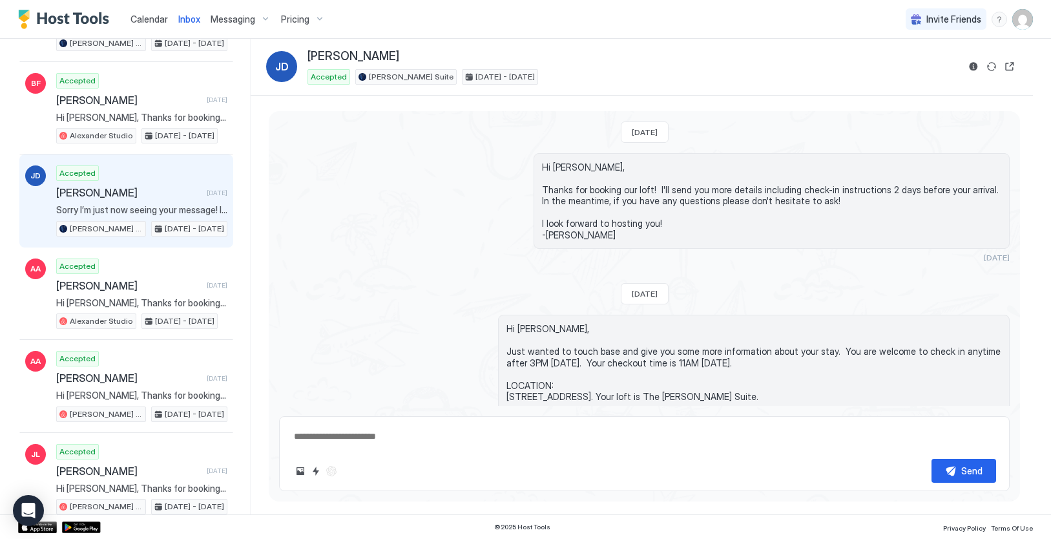
type textarea "*"
